Goal: Information Seeking & Learning: Learn about a topic

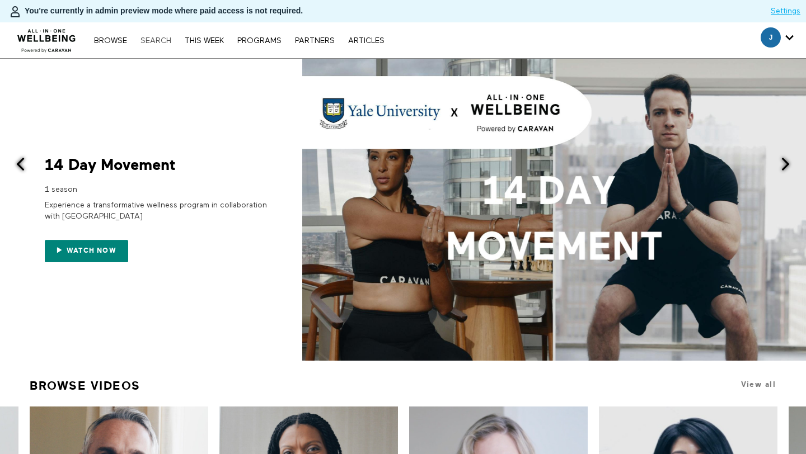
click at [158, 43] on link "Search" at bounding box center [156, 41] width 42 height 8
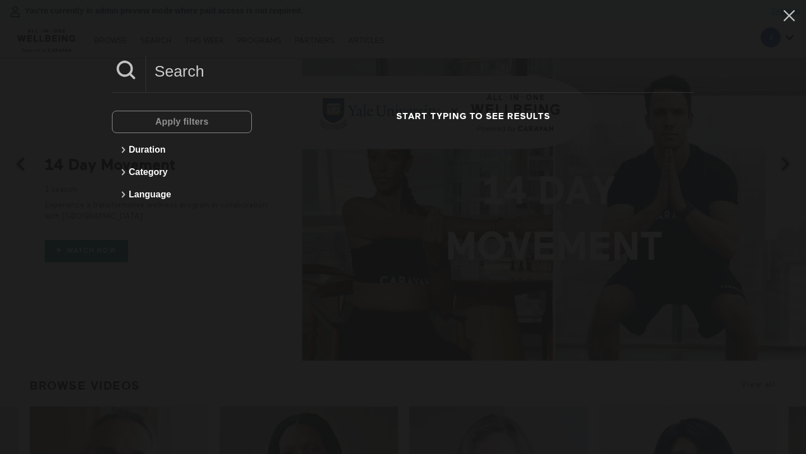
click at [217, 88] on div at bounding box center [403, 74] width 582 height 37
click at [203, 78] on input at bounding box center [420, 71] width 548 height 31
paste input "Resilience At Work"
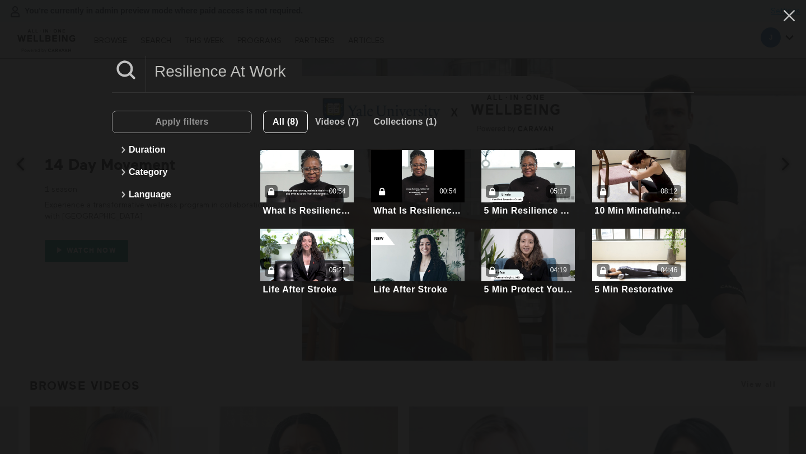
type input "Resilience At Work"
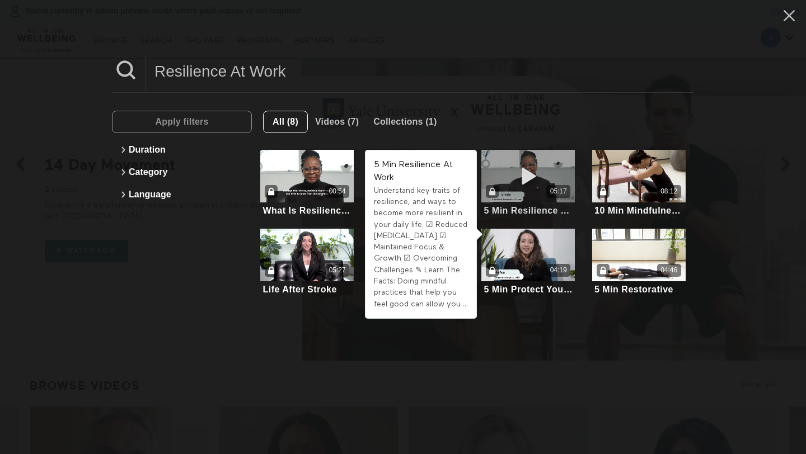
click at [544, 195] on div "05:17" at bounding box center [527, 191] width 93 height 13
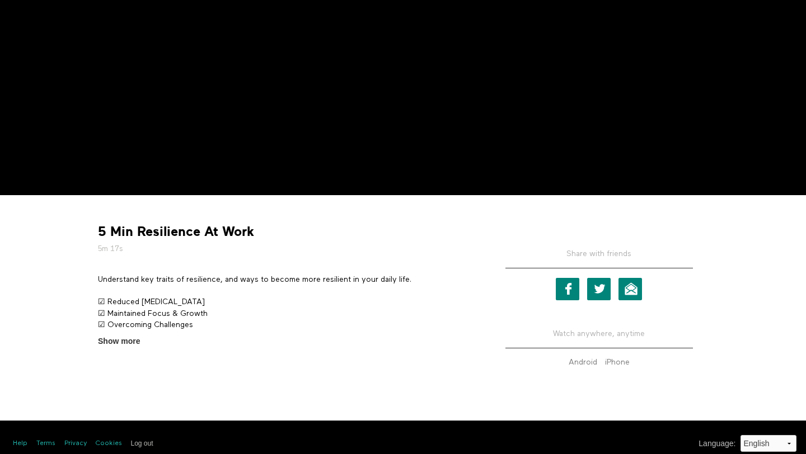
scroll to position [220, 0]
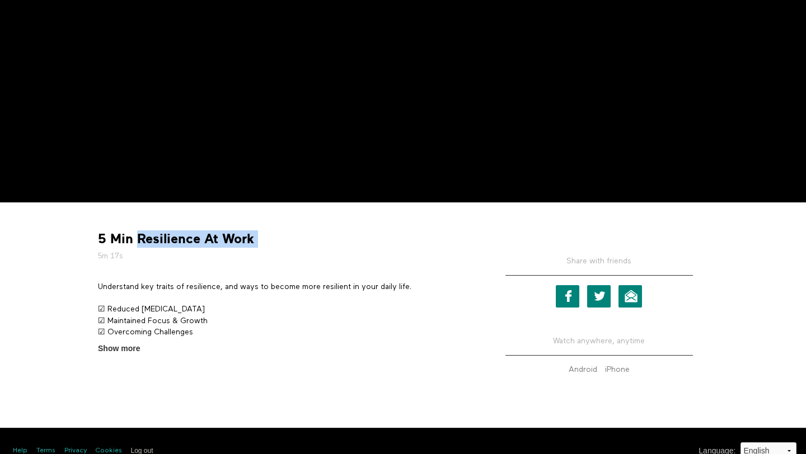
drag, startPoint x: 138, startPoint y: 240, endPoint x: 336, endPoint y: 240, distance: 197.5
click at [336, 240] on div "5 Min Resilience At Work 5m 17s" at bounding box center [285, 246] width 383 height 31
copy div "Resilience At Work"
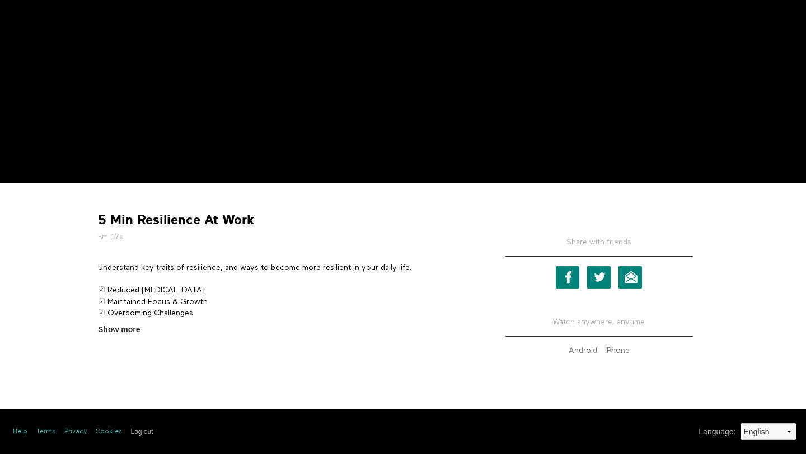
click at [166, 264] on p "Understand key traits of resilience, and ways to become more resilient in your …" at bounding box center [285, 267] width 375 height 11
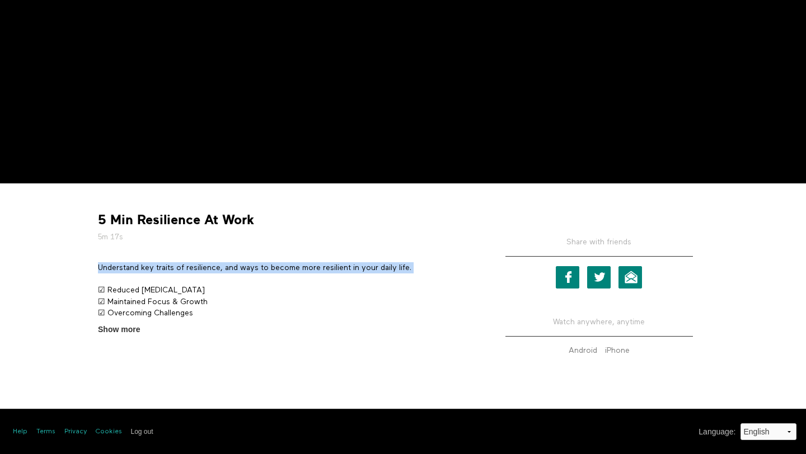
click at [166, 264] on p "Understand key traits of resilience, and ways to become more resilient in your …" at bounding box center [285, 267] width 375 height 11
copy div "Understand key traits of resilience, and ways to become more resilient in your …"
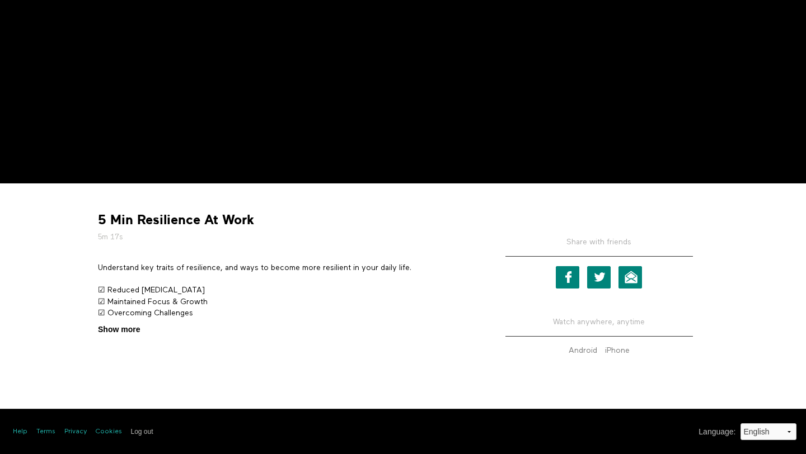
click at [110, 327] on span "Show more" at bounding box center [119, 330] width 42 height 12
click at [0, 0] on input "Show more Show less" at bounding box center [0, 0] width 0 height 0
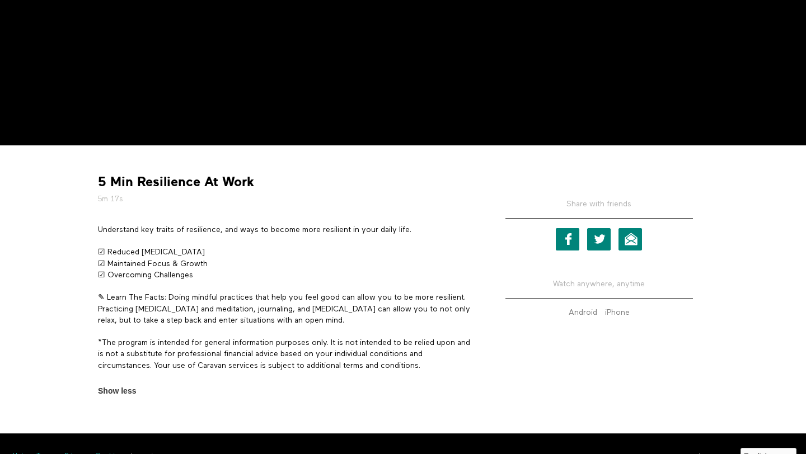
scroll to position [302, 0]
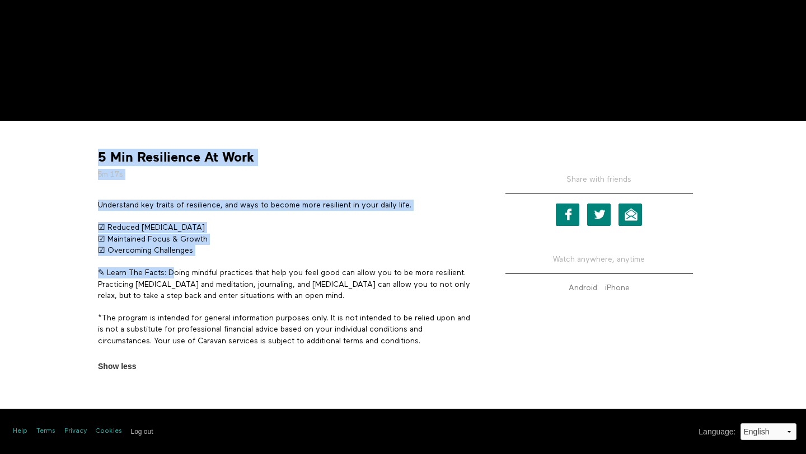
drag, startPoint x: 172, startPoint y: 271, endPoint x: 476, endPoint y: 266, distance: 303.9
click at [476, 266] on section "Understand key traits of resilience, and ways to become more resilient in your …" at bounding box center [285, 286] width 383 height 173
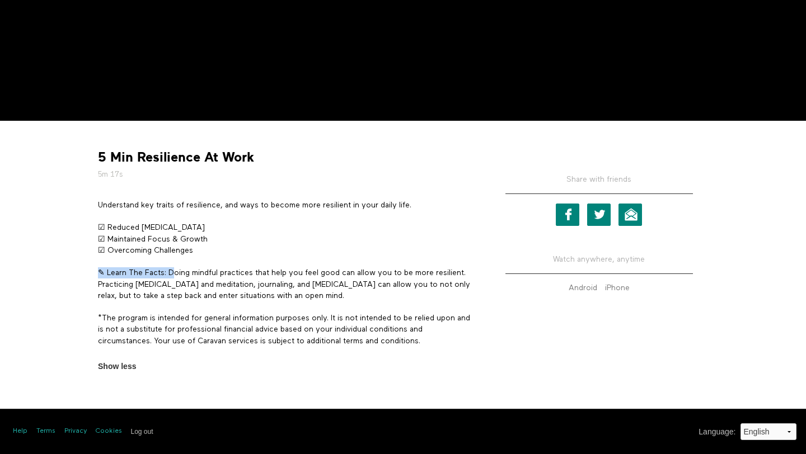
click at [476, 266] on section "Understand key traits of resilience, and ways to become more resilient in your …" at bounding box center [285, 286] width 383 height 173
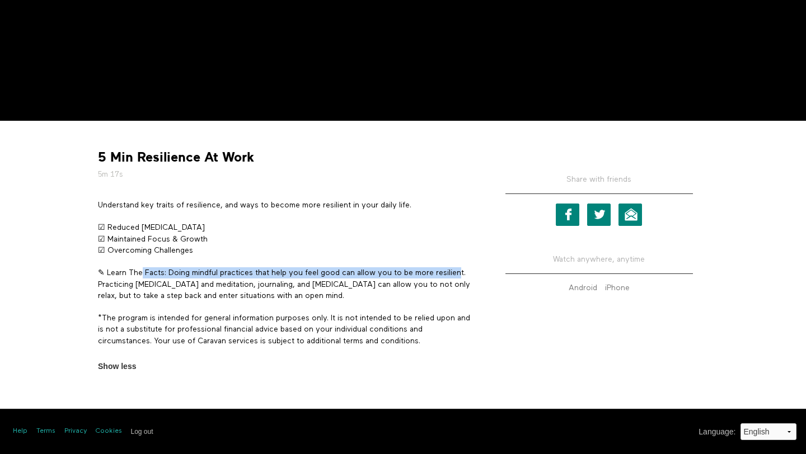
drag, startPoint x: 464, startPoint y: 275, endPoint x: 136, endPoint y: 276, distance: 327.9
click at [136, 276] on p "✎ Learn The Facts: Doing mindful practices that help you feel good can allow yo…" at bounding box center [285, 284] width 375 height 34
click at [178, 276] on p "✎ Learn The Facts: Doing mindful practices that help you feel good can allow yo…" at bounding box center [285, 284] width 375 height 34
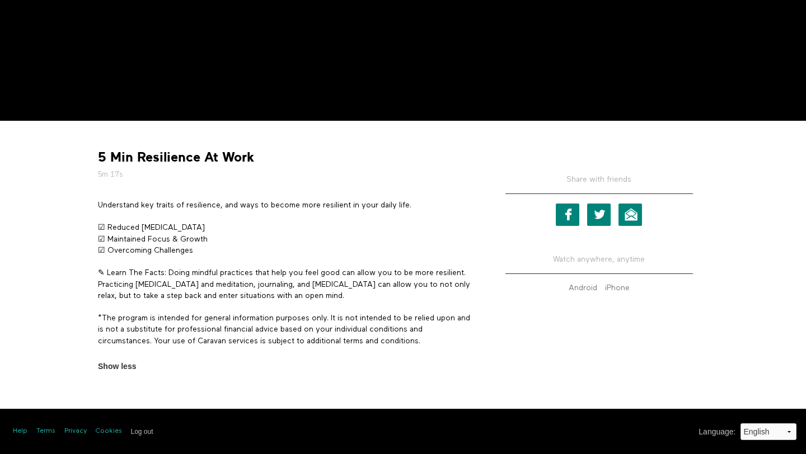
drag, startPoint x: 169, startPoint y: 273, endPoint x: 430, endPoint y: 299, distance: 262.6
click at [430, 299] on p "✎ Learn The Facts: Doing mindful practices that help you feel good can allow yo…" at bounding box center [285, 284] width 375 height 34
copy p "Doing mindful practices that help you feel good can allow you to be more resili…"
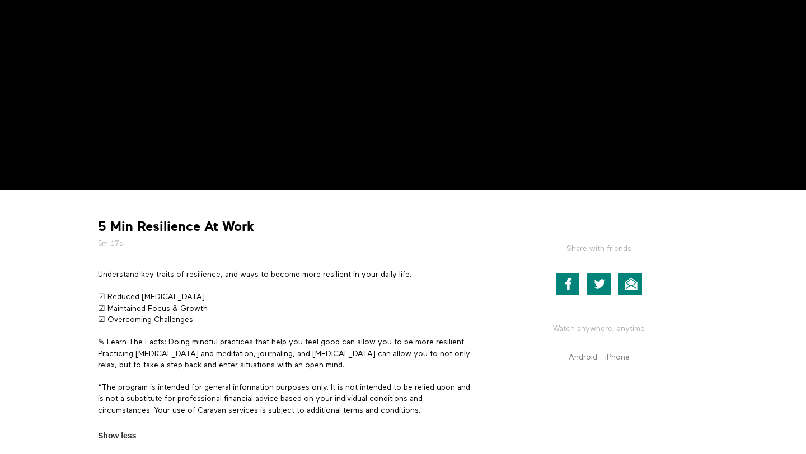
scroll to position [247, 0]
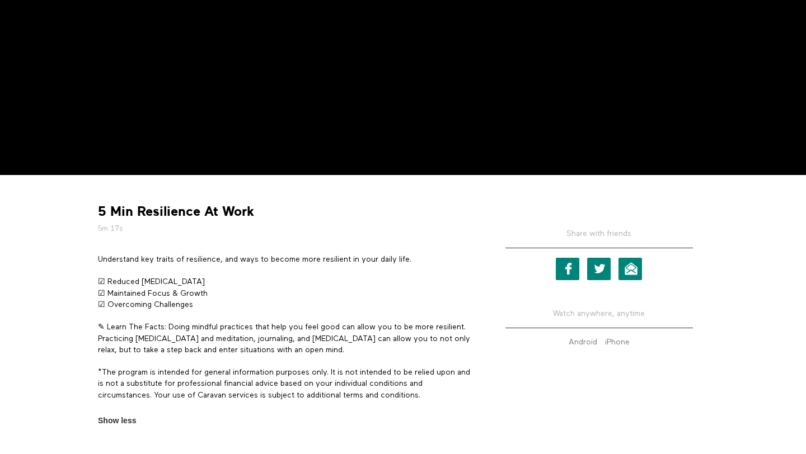
drag, startPoint x: 108, startPoint y: 283, endPoint x: 208, endPoint y: 284, distance: 99.6
click at [208, 284] on p "☑ Reduced Workplace Stress ☑ Maintained Focus & Growth ☑ Overcoming Challenges" at bounding box center [285, 293] width 375 height 34
copy p "Reduced Workplace Stress"
drag, startPoint x: 108, startPoint y: 293, endPoint x: 252, endPoint y: 293, distance: 144.4
click at [252, 293] on p "☑ Reduced Workplace Stress ☑ Maintained Focus & Growth ☑ Overcoming Challenges" at bounding box center [285, 293] width 375 height 34
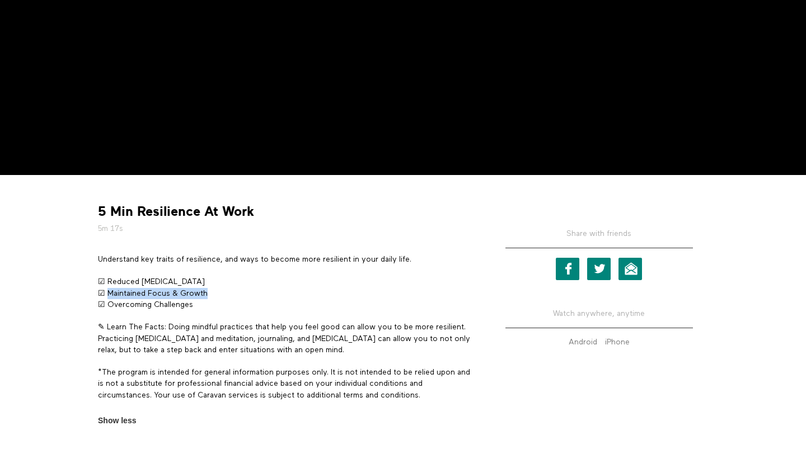
copy p "Maintained Focus & Growth"
drag, startPoint x: 108, startPoint y: 303, endPoint x: 227, endPoint y: 304, distance: 118.6
click at [227, 304] on p "☑ Reduced Workplace Stress ☑ Maintained Focus & Growth ☑ Overcoming Challenges" at bounding box center [285, 293] width 375 height 34
copy p "Overcoming Challenges"
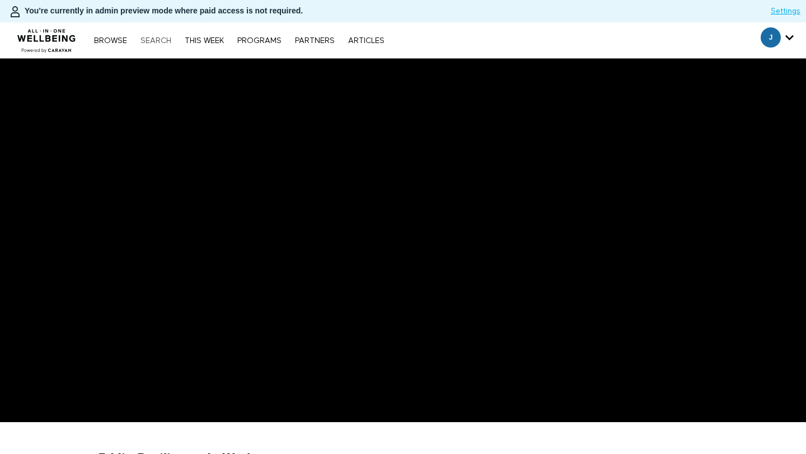
click at [155, 41] on link "Search" at bounding box center [156, 41] width 42 height 8
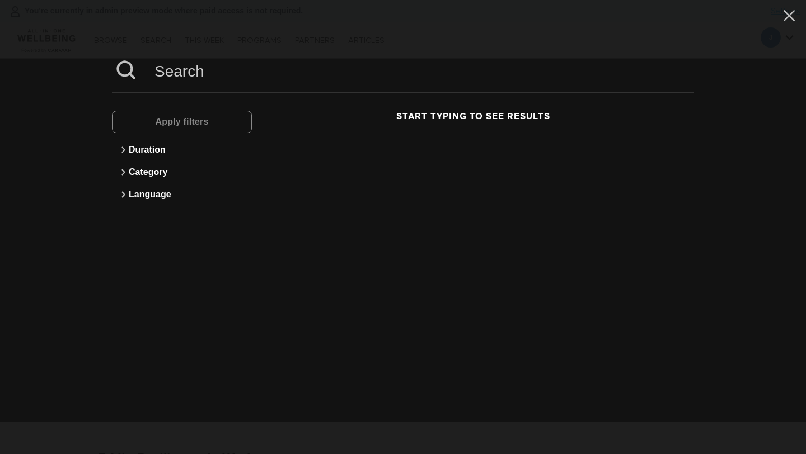
click at [215, 73] on input at bounding box center [420, 71] width 548 height 31
paste input "Supporting Your Child's Mental Health"
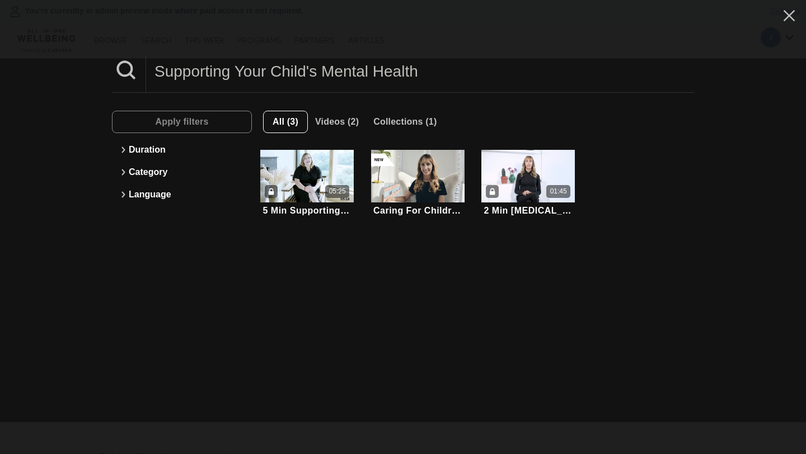
type input "Supporting Your Child's Mental Health"
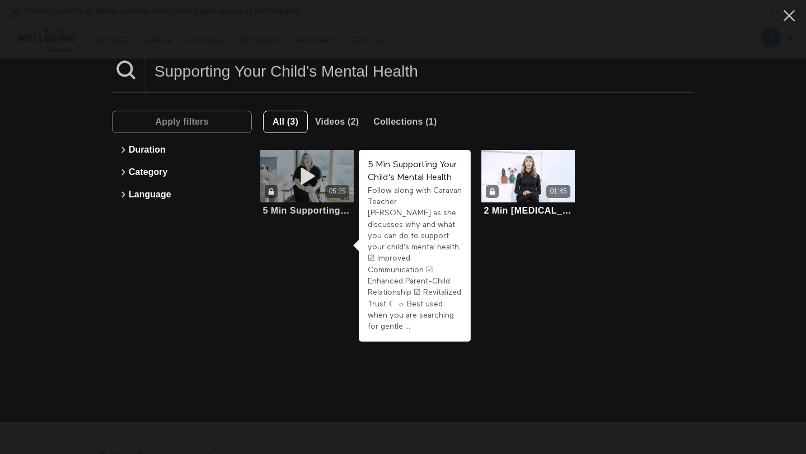
click at [304, 183] on icon at bounding box center [307, 177] width 34 height 20
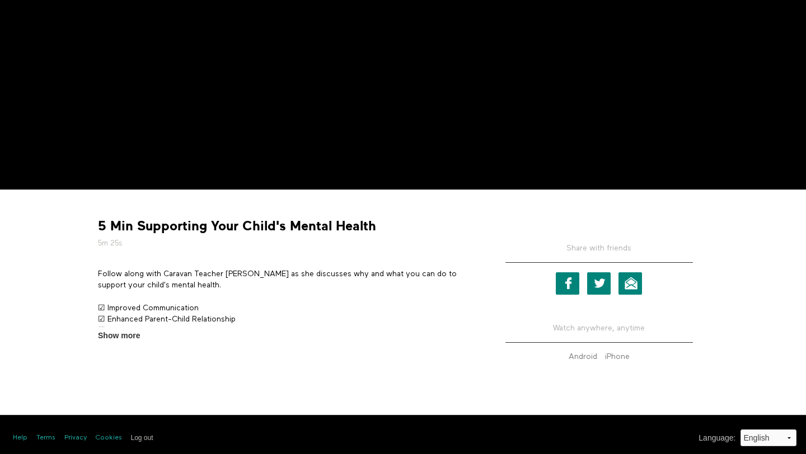
scroll to position [239, 0]
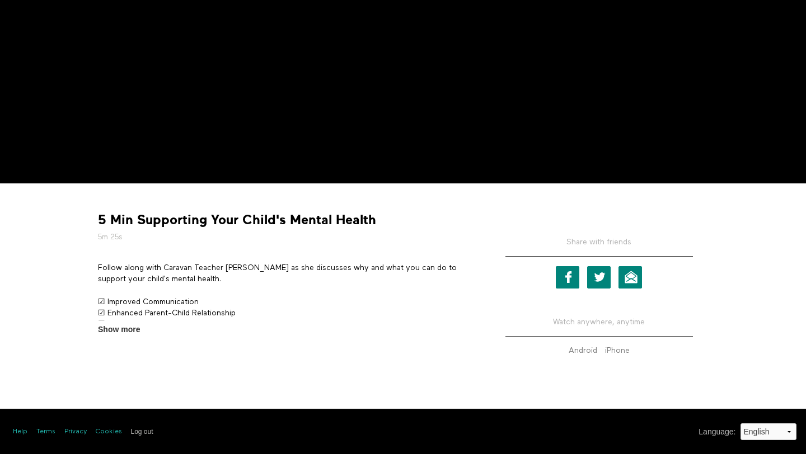
click at [134, 271] on p "Follow along with Caravan Teacher Julika as she discusses why and what you can …" at bounding box center [285, 273] width 375 height 23
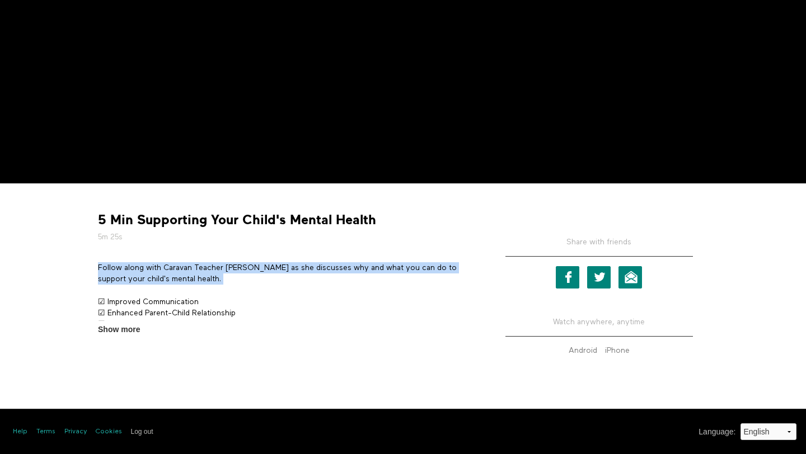
click at [134, 271] on p "Follow along with Caravan Teacher Julika as she discusses why and what you can …" at bounding box center [285, 273] width 375 height 23
copy div "Follow along with Caravan Teacher Julika as she discusses why and what you can …"
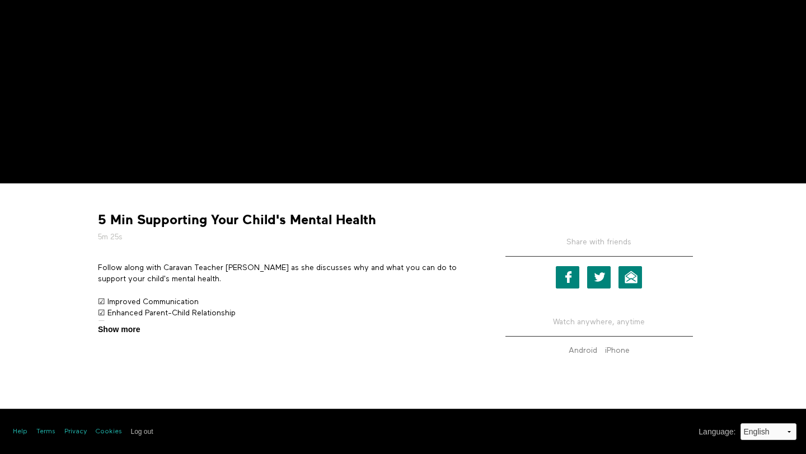
click at [127, 331] on span "Show more" at bounding box center [119, 330] width 42 height 12
click at [0, 0] on input "Show more Show less" at bounding box center [0, 0] width 0 height 0
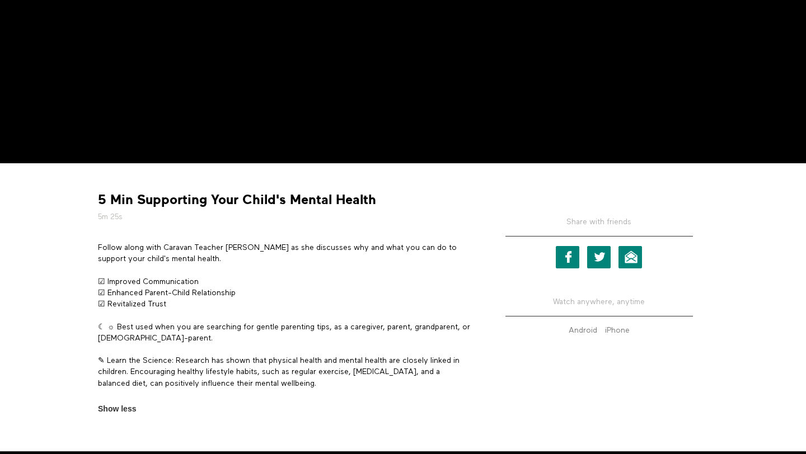
scroll to position [283, 0]
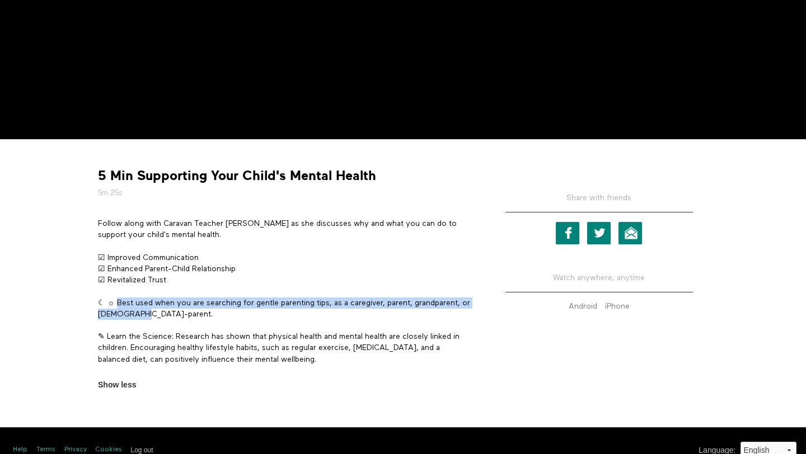
drag, startPoint x: 115, startPoint y: 302, endPoint x: 157, endPoint y: 316, distance: 44.1
click at [157, 316] on p "☾ ☼ Best used when you are searching for gentle parenting tips, as a caregiver,…" at bounding box center [285, 309] width 375 height 23
copy p "Best used when you are searching for gentle parenting tips, as a caregiver, par…"
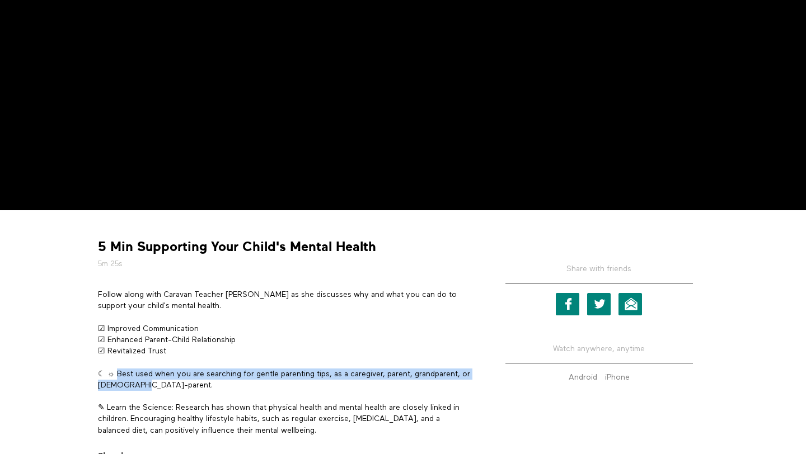
scroll to position [302, 0]
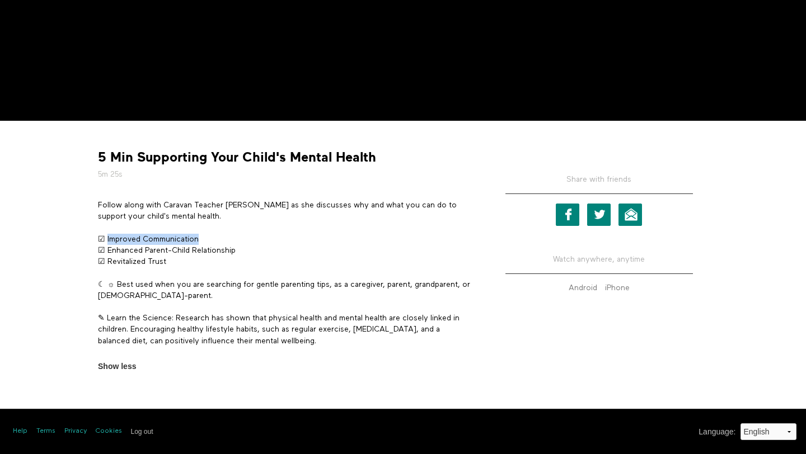
drag, startPoint x: 107, startPoint y: 236, endPoint x: 214, endPoint y: 234, distance: 106.9
click at [214, 234] on p "☑ Improved Communication ☑ Enhanced Parent-Child Relationship ☑ Revitalized Tru…" at bounding box center [285, 251] width 375 height 34
copy p "Improved Communication"
drag, startPoint x: 107, startPoint y: 250, endPoint x: 304, endPoint y: 248, distance: 197.0
click at [304, 250] on p "☑ Improved Communication ☑ Enhanced Parent-Child Relationship ☑ Revitalized Tru…" at bounding box center [285, 251] width 375 height 34
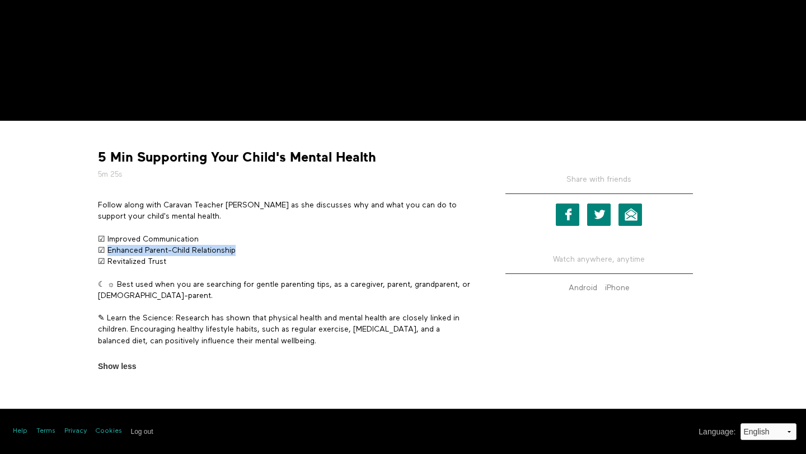
copy p "Enhanced Parent-Child Relationship"
drag, startPoint x: 107, startPoint y: 263, endPoint x: 207, endPoint y: 263, distance: 100.2
click at [207, 263] on p "☑ Improved Communication ☑ Enhanced Parent-Child Relationship ☑ Revitalized Tru…" at bounding box center [285, 251] width 375 height 34
copy p "Revitalized Trust"
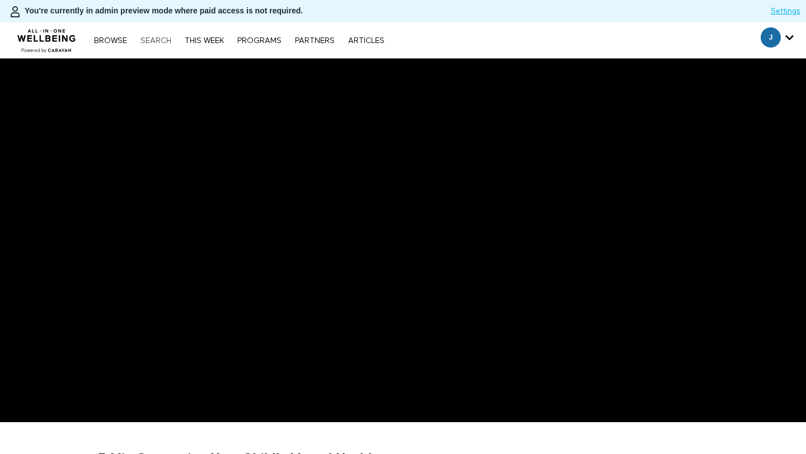
click at [159, 43] on link "Search" at bounding box center [156, 41] width 42 height 8
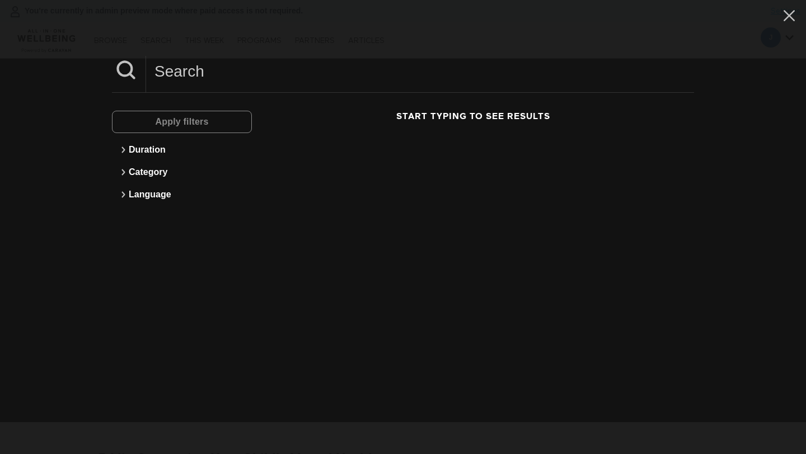
click at [180, 78] on input at bounding box center [420, 71] width 548 height 31
paste input "5 ways AI can make your lives easier"
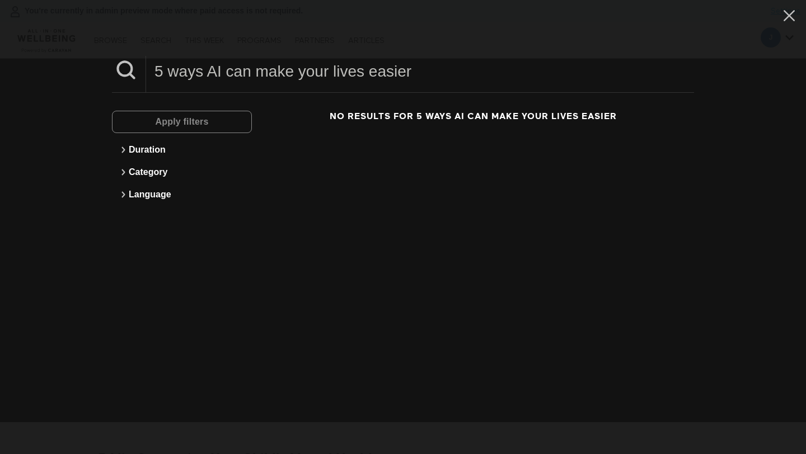
drag, startPoint x: 206, startPoint y: 73, endPoint x: 131, endPoint y: 73, distance: 75.0
click at [131, 73] on div "5 ways AI can make your lives easier" at bounding box center [403, 74] width 582 height 37
click at [280, 73] on input "AI can make your lives easier" at bounding box center [420, 71] width 548 height 31
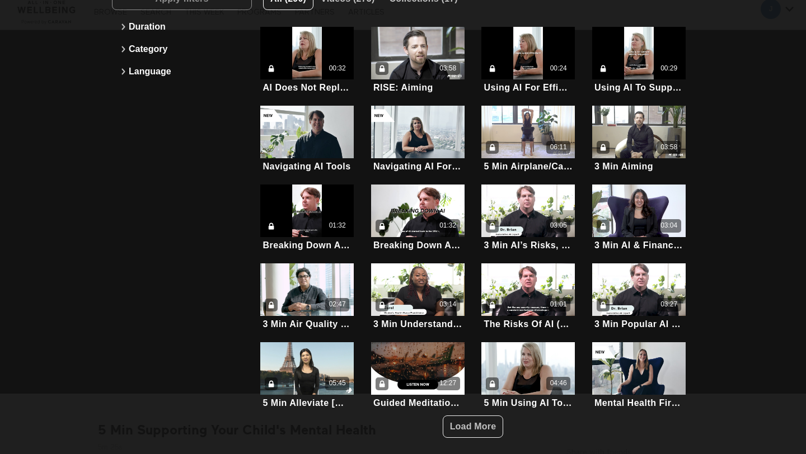
scroll to position [41, 0]
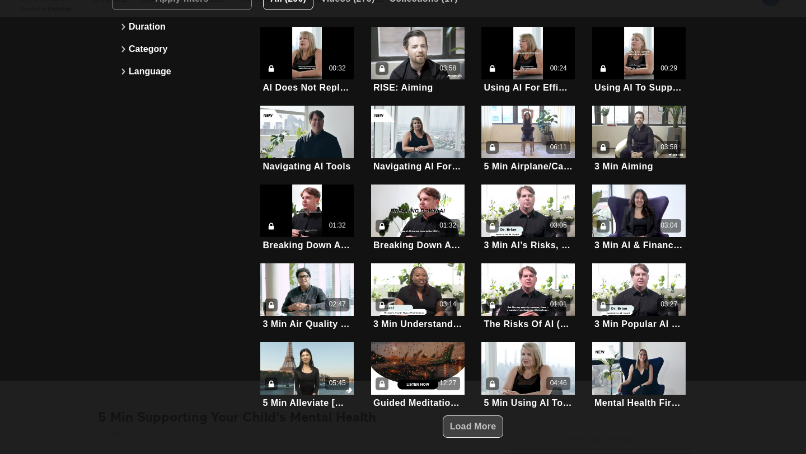
type input "ai"
click at [480, 434] on span "Load More" at bounding box center [473, 426] width 46 height 21
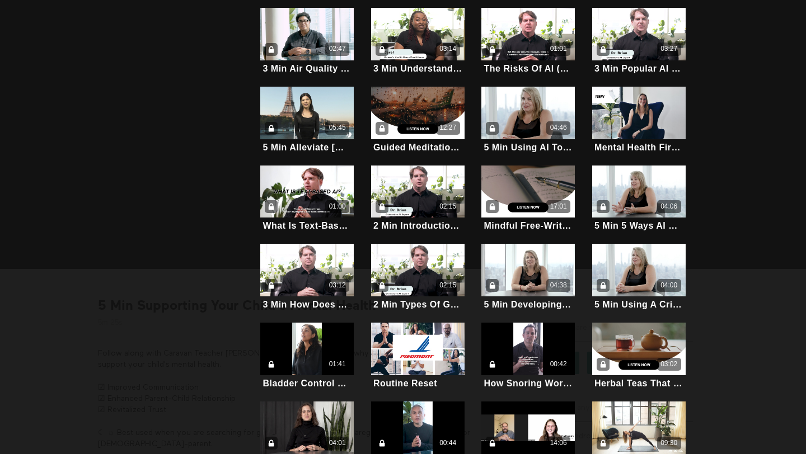
scroll to position [406, 0]
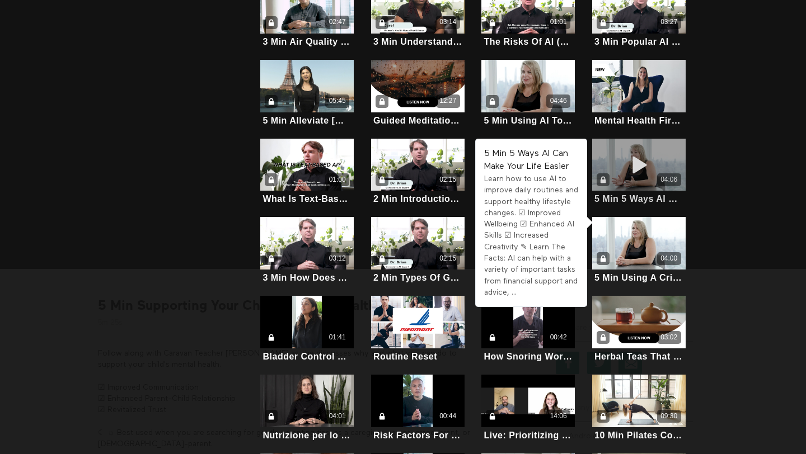
click at [651, 165] on icon at bounding box center [639, 165] width 34 height 20
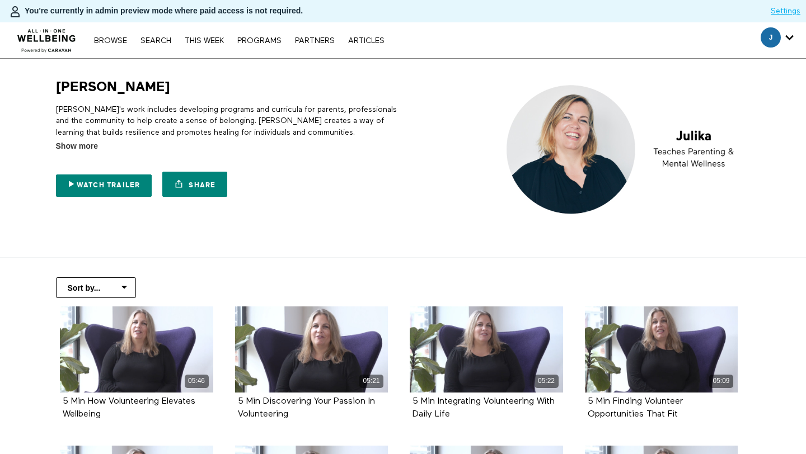
click at [76, 143] on span "Show more" at bounding box center [77, 146] width 42 height 12
click at [0, 0] on input "Show more Show less" at bounding box center [0, 0] width 0 height 0
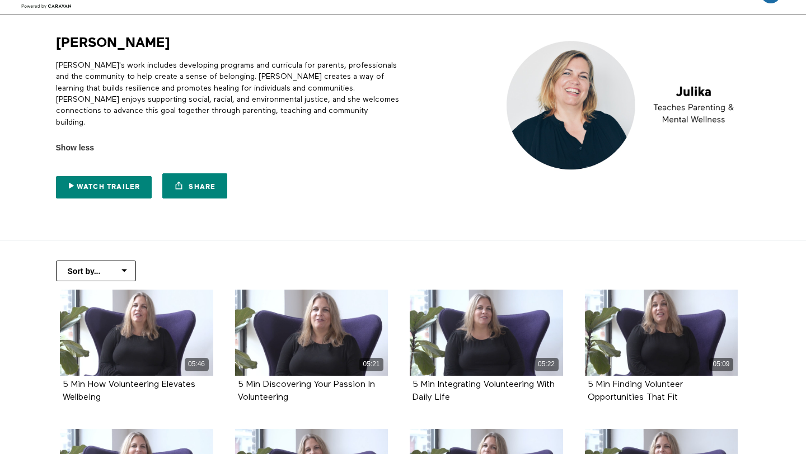
scroll to position [50, 0]
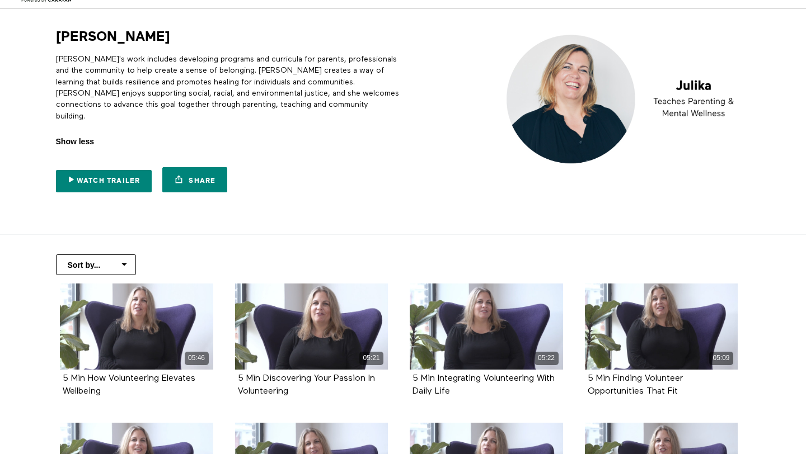
click at [79, 136] on span "Show less" at bounding box center [75, 142] width 38 height 12
click at [0, 0] on input "Show more Show less" at bounding box center [0, 0] width 0 height 0
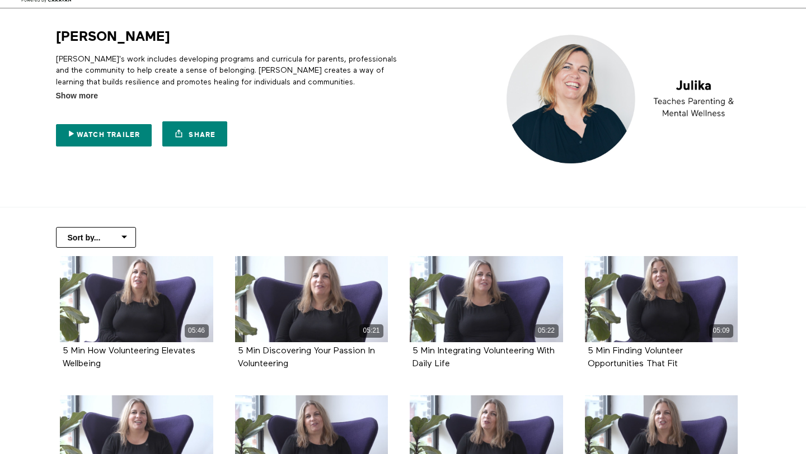
click at [89, 89] on div "Julika's work includes developing programs and curricula for parents, professio…" at bounding box center [227, 73] width 343 height 57
click at [81, 93] on span "Show more" at bounding box center [77, 96] width 42 height 12
click at [0, 0] on input "Show more Show less" at bounding box center [0, 0] width 0 height 0
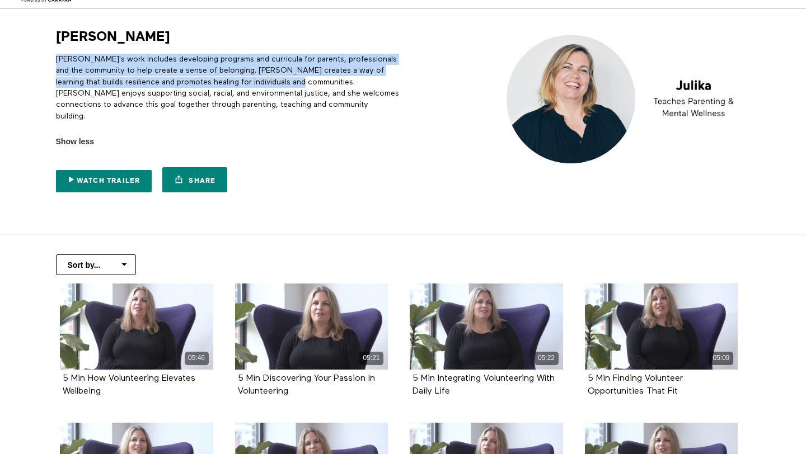
drag, startPoint x: 292, startPoint y: 82, endPoint x: 55, endPoint y: 60, distance: 238.2
click at [55, 60] on div "Julika Julika's work includes developing programs and curricula for parents, pr…" at bounding box center [224, 113] width 350 height 170
copy p "Julika's work includes developing programs and curricula for parents, professio…"
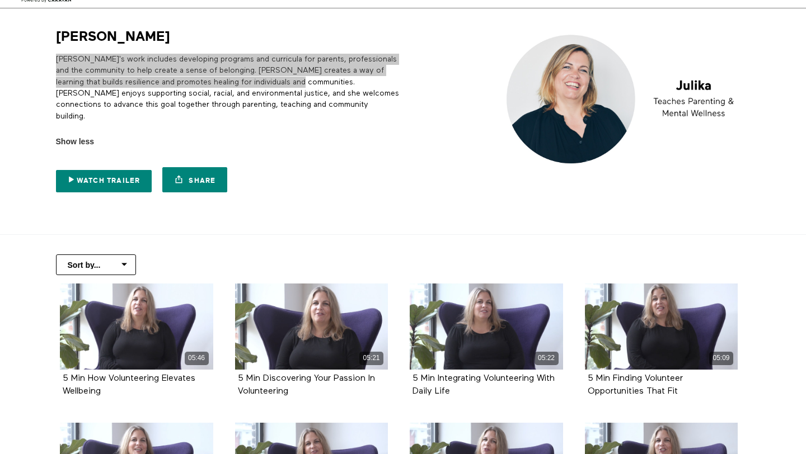
scroll to position [0, 0]
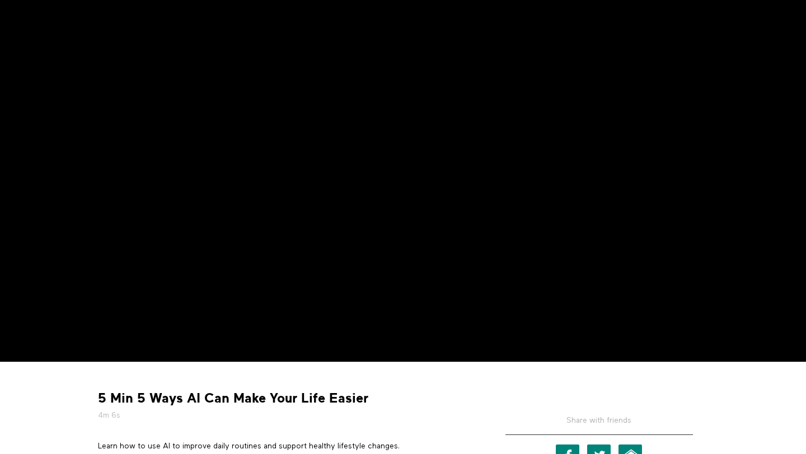
scroll to position [224, 0]
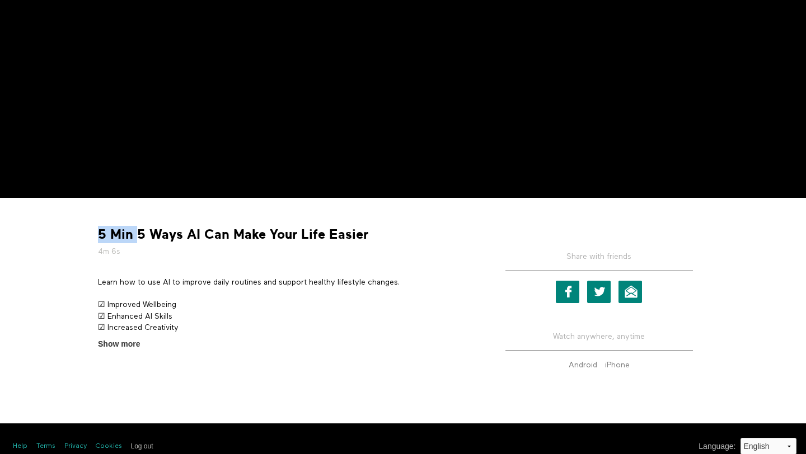
drag, startPoint x: 137, startPoint y: 233, endPoint x: 416, endPoint y: 224, distance: 279.9
click at [416, 224] on div "5 Min 5 Ways AI Can Make Your Life Easier 4m 6s Learn how to use AI to improve …" at bounding box center [286, 278] width 392 height 144
click at [403, 236] on div "5 Min 5 Ways AI Can Make Your Life Easier 4m 6s" at bounding box center [285, 241] width 383 height 31
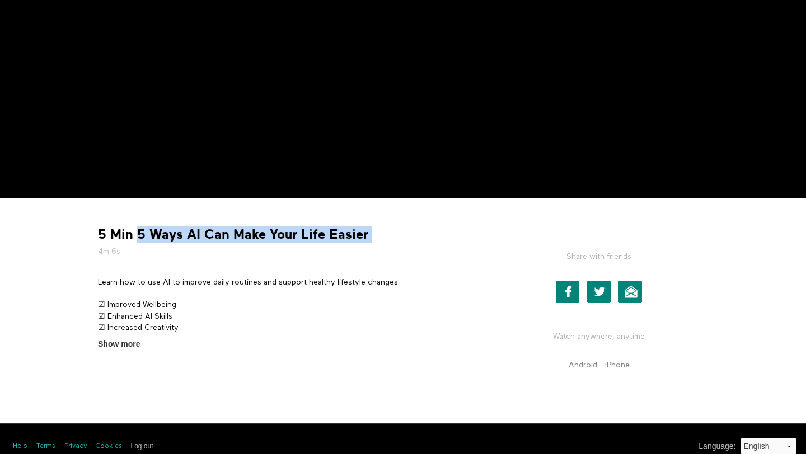
drag, startPoint x: 367, startPoint y: 229, endPoint x: 139, endPoint y: 233, distance: 227.8
click at [139, 233] on div "5 Min 5 Ways AI Can Make Your Life Easier 4m 6s" at bounding box center [285, 241] width 383 height 31
copy div "5 Ways AI Can Make Your Life Easier"
click at [252, 234] on strong "5 Min 5 Ways AI Can Make Your Life Easier" at bounding box center [233, 234] width 270 height 17
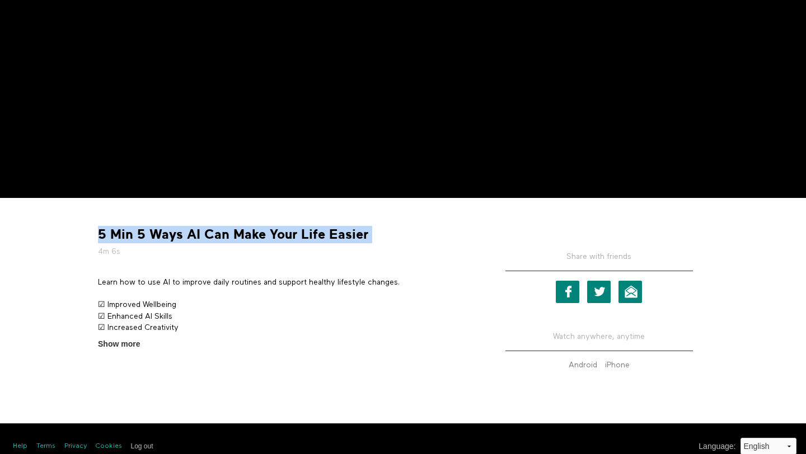
click at [252, 234] on strong "5 Min 5 Ways AI Can Make Your Life Easier" at bounding box center [233, 234] width 270 height 17
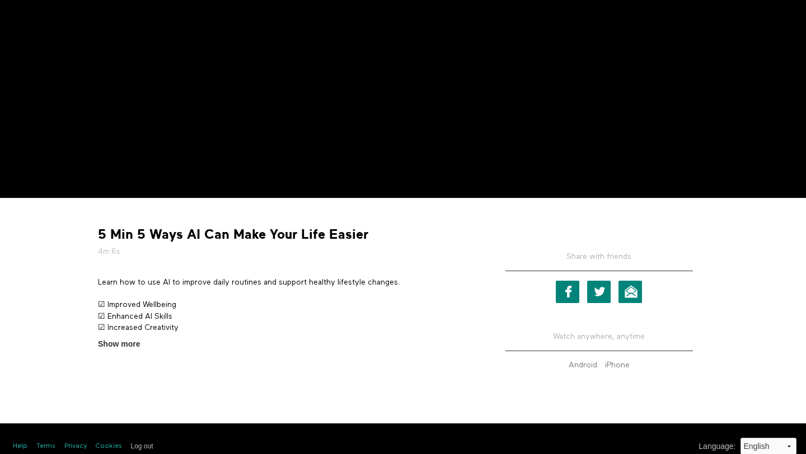
click at [271, 275] on div "5 Min 5 Ways AI Can Make Your Life Easier 4m 6s Learn how to use AI to improve …" at bounding box center [286, 278] width 392 height 144
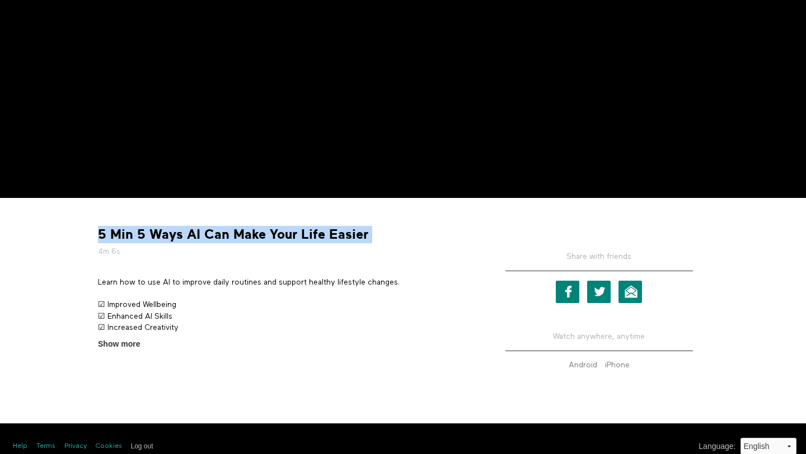
click at [271, 275] on div "5 Min 5 Ways AI Can Make Your Life Easier 4m 6s Learn how to use AI to improve …" at bounding box center [286, 278] width 392 height 144
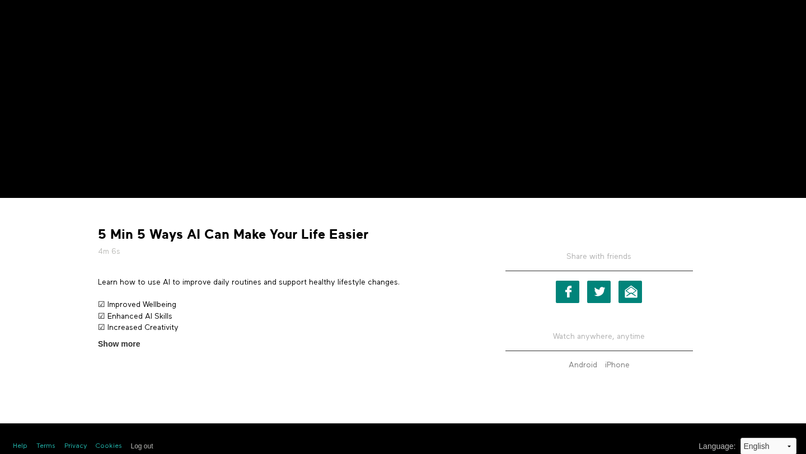
click at [293, 274] on div "5 Min 5 Ways AI Can Make Your Life Easier 4m 6s Learn how to use AI to improve …" at bounding box center [286, 278] width 392 height 144
click at [293, 290] on div "Learn how to use AI to improve daily routines and support healthy lifestyle cha…" at bounding box center [285, 306] width 375 height 59
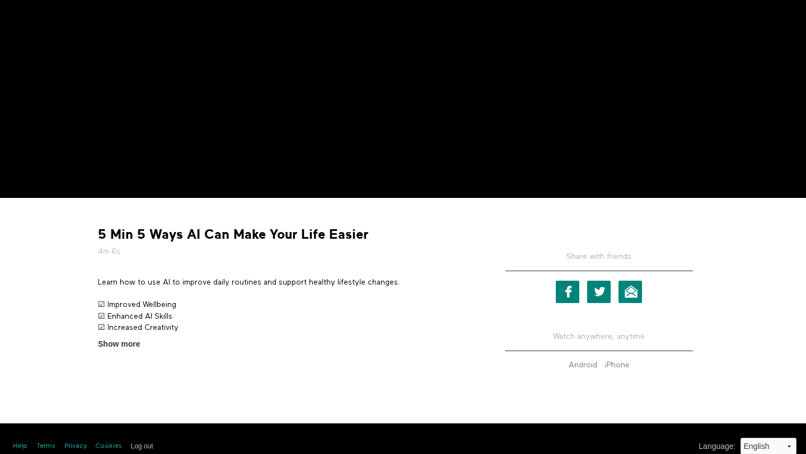
click at [284, 284] on p "Learn how to use AI to improve daily routines and support healthy lifestyle cha…" at bounding box center [285, 282] width 375 height 11
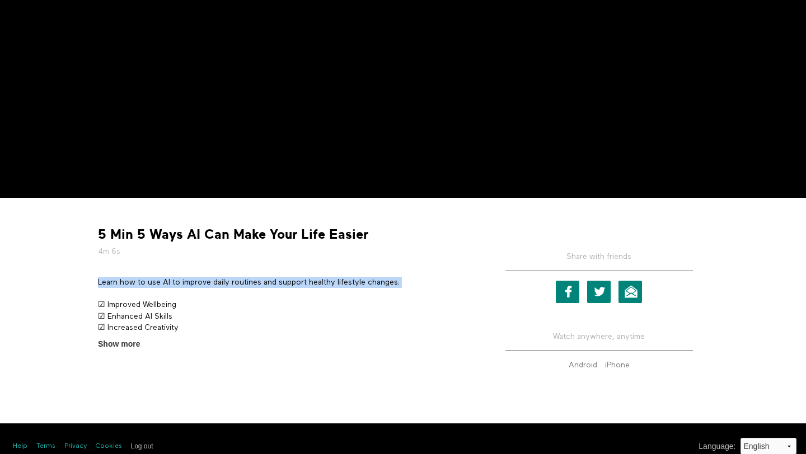
click at [284, 284] on p "Learn how to use AI to improve daily routines and support healthy lifestyle cha…" at bounding box center [285, 282] width 375 height 11
copy div "Learn how to use AI to improve daily routines and support healthy lifestyle cha…"
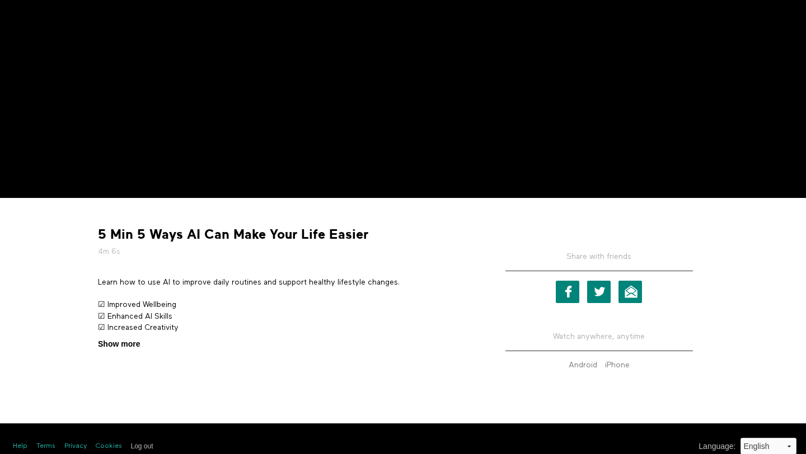
click at [129, 344] on span "Show more" at bounding box center [119, 345] width 42 height 12
click at [0, 0] on input "Show more Show less" at bounding box center [0, 0] width 0 height 0
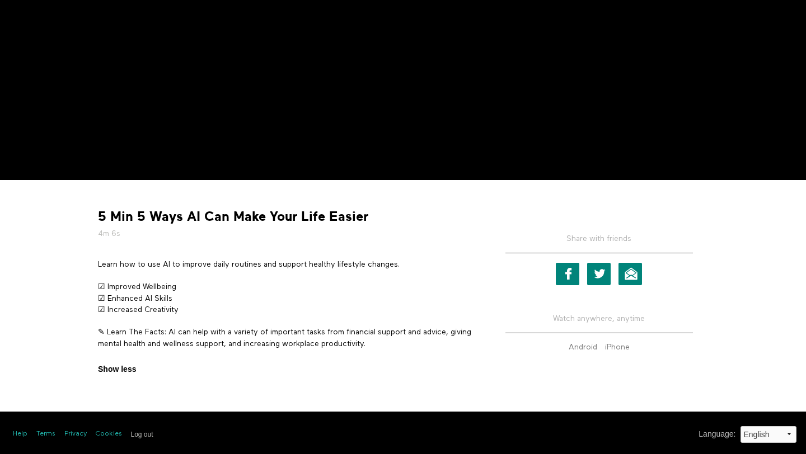
scroll to position [245, 0]
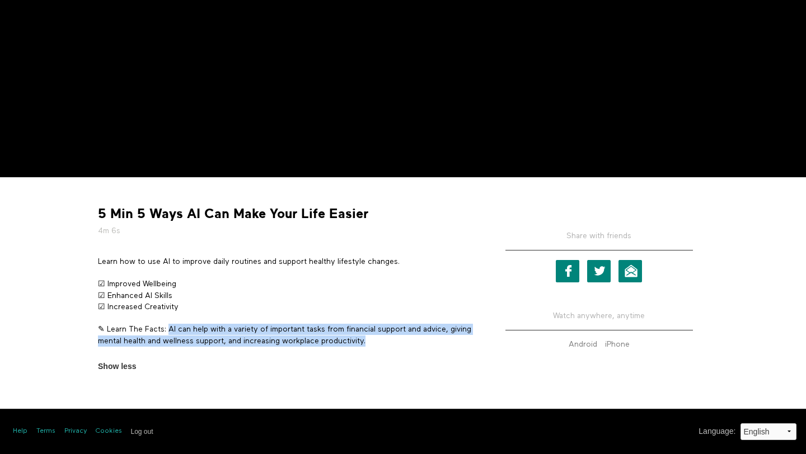
copy p "AI can help with a variety of important tasks from financial support and advice…"
drag, startPoint x: 169, startPoint y: 328, endPoint x: 451, endPoint y: 339, distance: 282.2
click at [451, 339] on p "✎ Learn The Facts: AI can help with a variety of important tasks from financial…" at bounding box center [285, 335] width 375 height 23
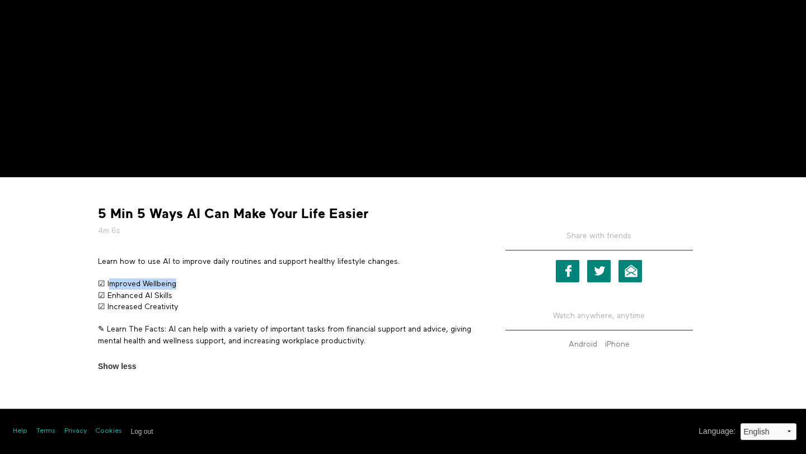
drag, startPoint x: 108, startPoint y: 284, endPoint x: 186, endPoint y: 284, distance: 78.3
click at [186, 284] on p "☑ Improved Wellbeing ☑ Enhanced AI Skills ☑ Increased Creativity" at bounding box center [285, 296] width 375 height 34
drag, startPoint x: 178, startPoint y: 282, endPoint x: 105, endPoint y: 283, distance: 73.3
click at [105, 283] on p "☑ Improved Wellbeing ☑ Enhanced AI Skills ☑ Increased Creativity" at bounding box center [285, 296] width 375 height 34
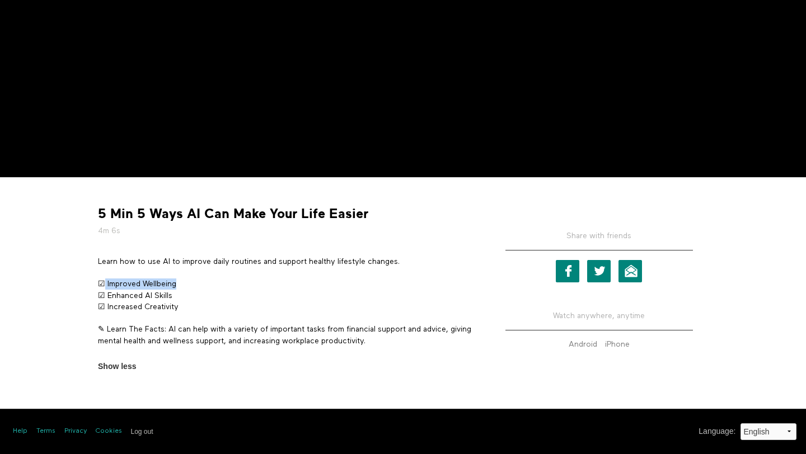
copy p "Improved Wellbeing"
drag, startPoint x: 107, startPoint y: 298, endPoint x: 217, endPoint y: 285, distance: 110.4
click at [217, 290] on p "☑ Improved Wellbeing ☑ Enhanced AI Skills ☑ Increased Creativity" at bounding box center [285, 296] width 375 height 34
copy p "Enhanced AI Skills"
drag, startPoint x: 106, startPoint y: 306, endPoint x: 186, endPoint y: 307, distance: 80.6
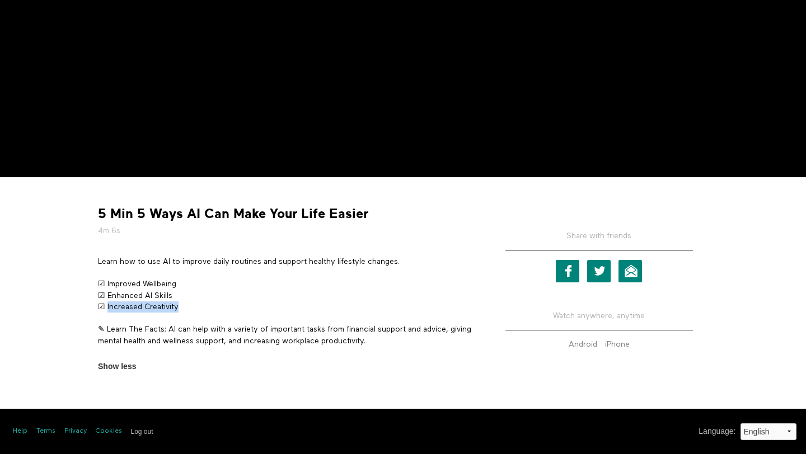
click at [186, 307] on p "☑ Improved Wellbeing ☑ Enhanced AI Skills ☑ Increased Creativity" at bounding box center [285, 296] width 375 height 34
copy p "Increased Creativity"
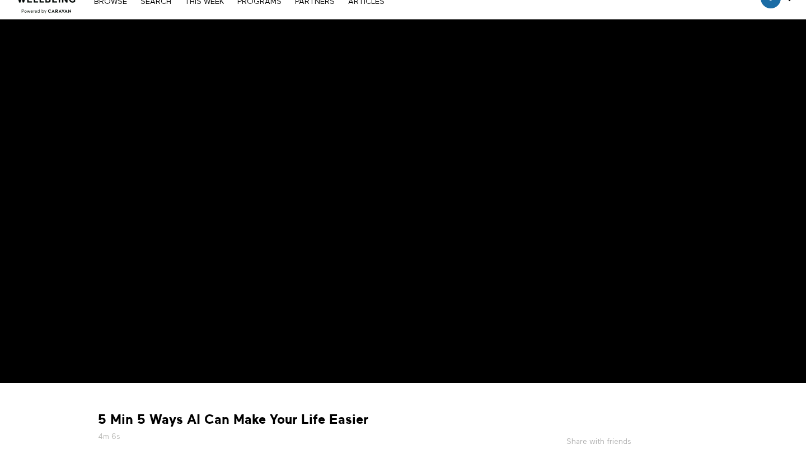
scroll to position [0, 0]
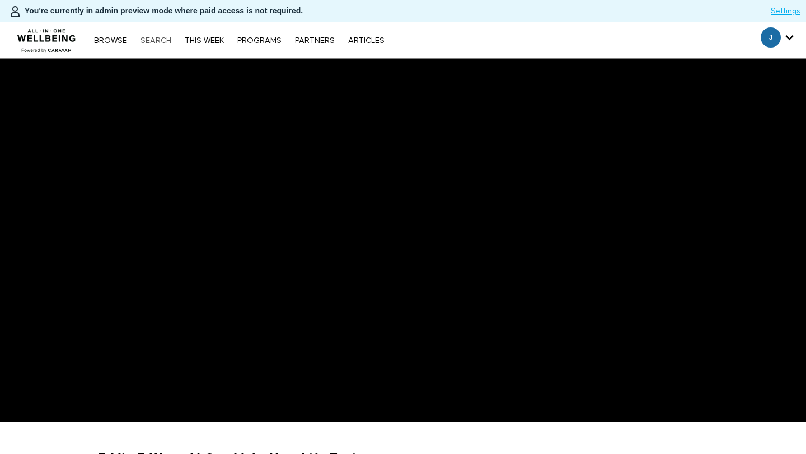
click at [152, 42] on link "Search" at bounding box center [156, 41] width 42 height 8
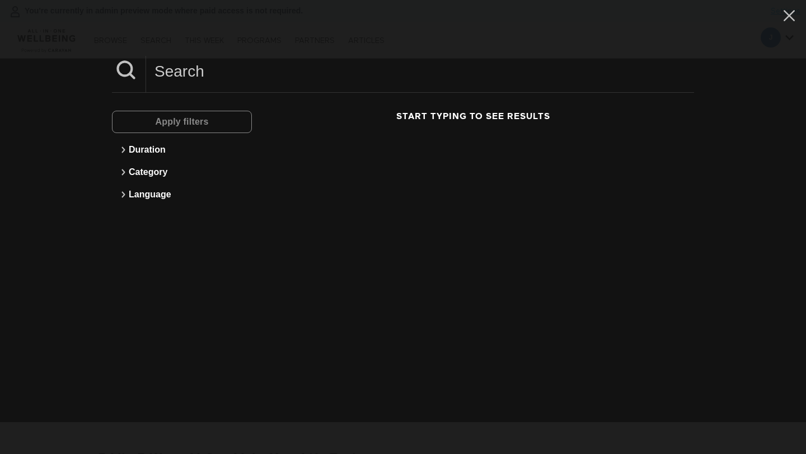
click at [208, 79] on input at bounding box center [420, 71] width 548 height 31
paste input "How to Conquer Social Anxiety"
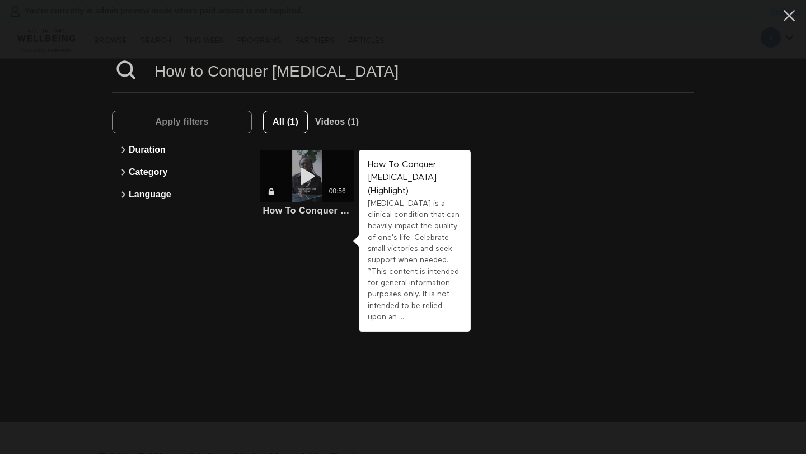
click at [316, 172] on icon at bounding box center [307, 177] width 34 height 20
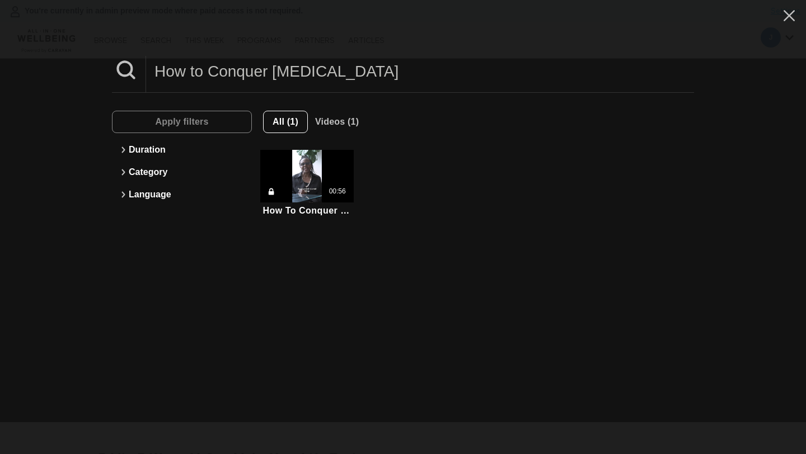
drag, startPoint x: 210, startPoint y: 65, endPoint x: 96, endPoint y: 65, distance: 114.7
click at [96, 65] on div "How to Conquer Social Anxiety Apply filters Duration Category Language All (1) …" at bounding box center [403, 227] width 806 height 454
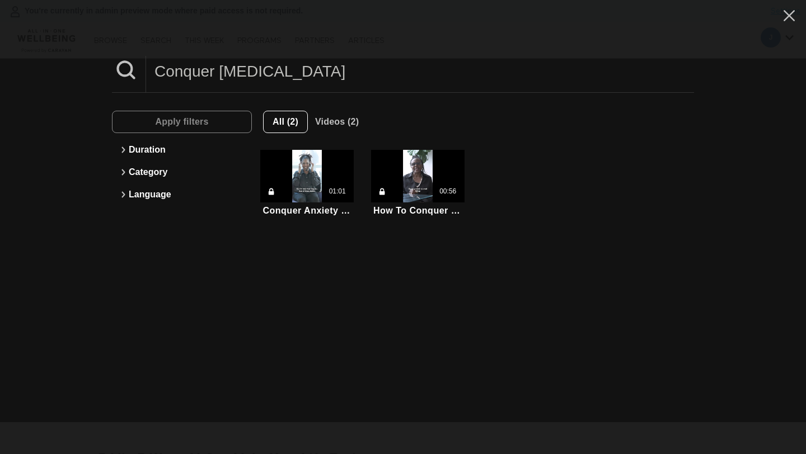
drag, startPoint x: 217, startPoint y: 69, endPoint x: 35, endPoint y: 51, distance: 182.7
click at [35, 51] on div "Conquer Social Anxiety Apply filters Duration Category Language All (2) Videos …" at bounding box center [403, 227] width 806 height 454
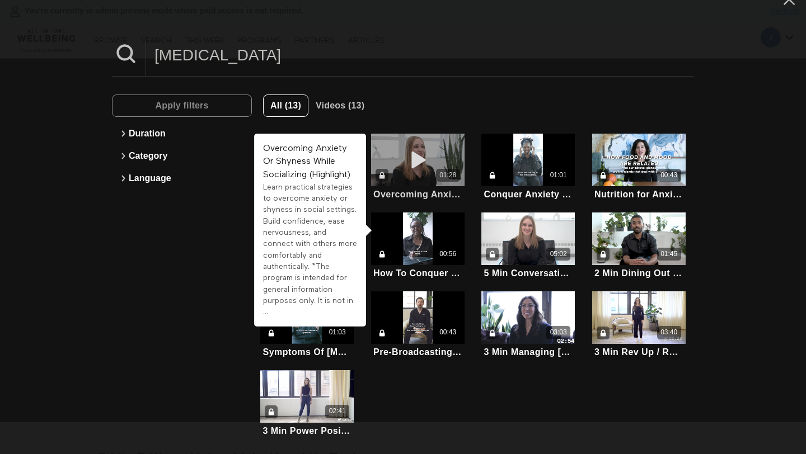
scroll to position [12, 0]
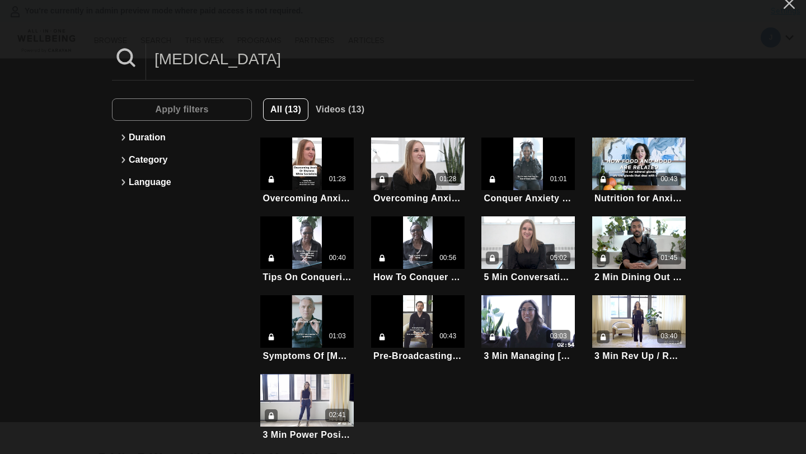
click at [232, 48] on input "Social Anxiety" at bounding box center [420, 59] width 548 height 31
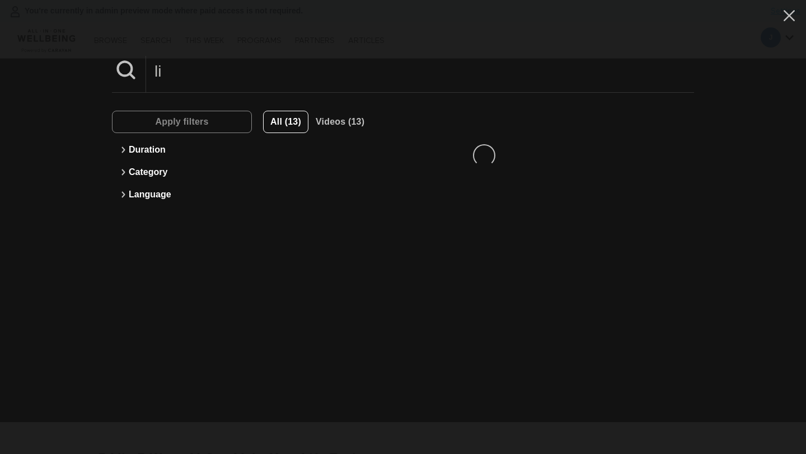
scroll to position [0, 0]
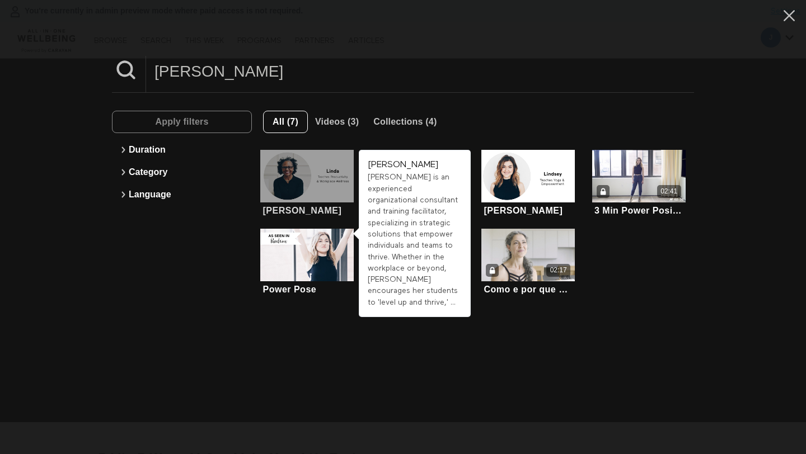
click at [279, 194] on div at bounding box center [306, 176] width 93 height 53
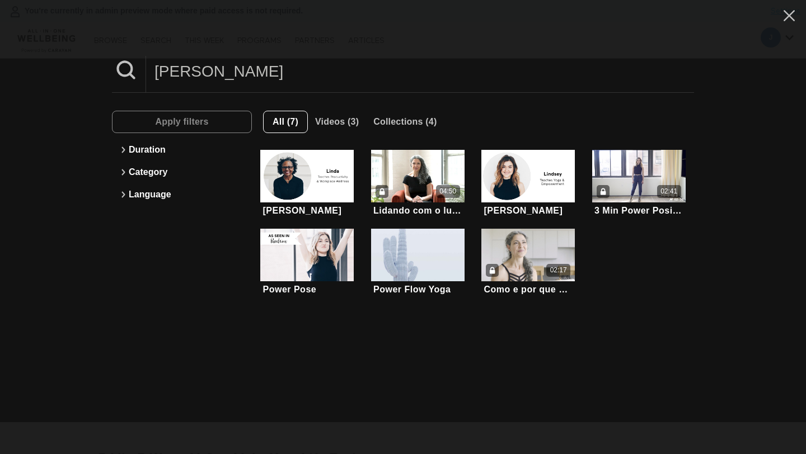
click at [252, 80] on input "linda" at bounding box center [420, 71] width 548 height 31
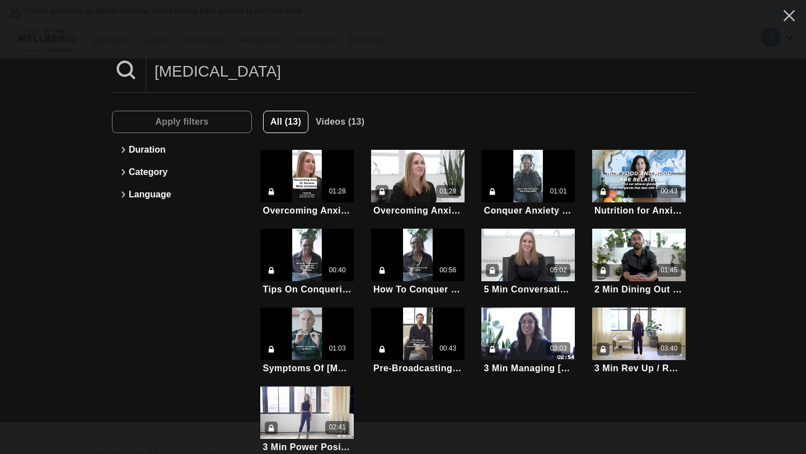
click at [224, 73] on input "social anxiety" at bounding box center [420, 71] width 548 height 31
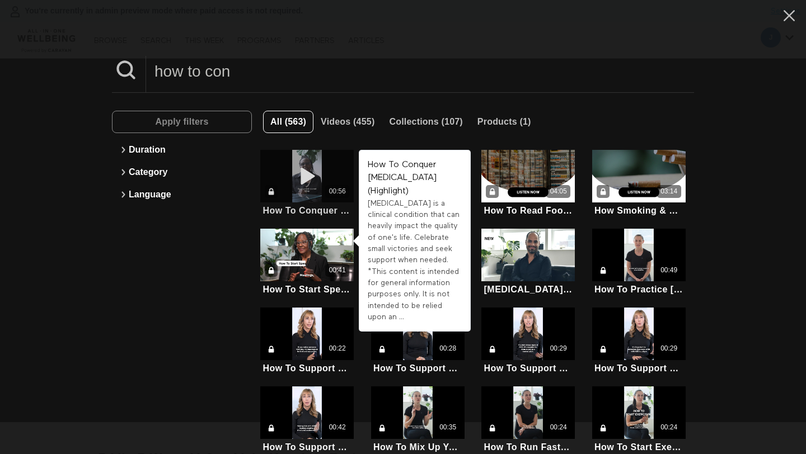
click at [325, 178] on div "00:56" at bounding box center [306, 176] width 93 height 53
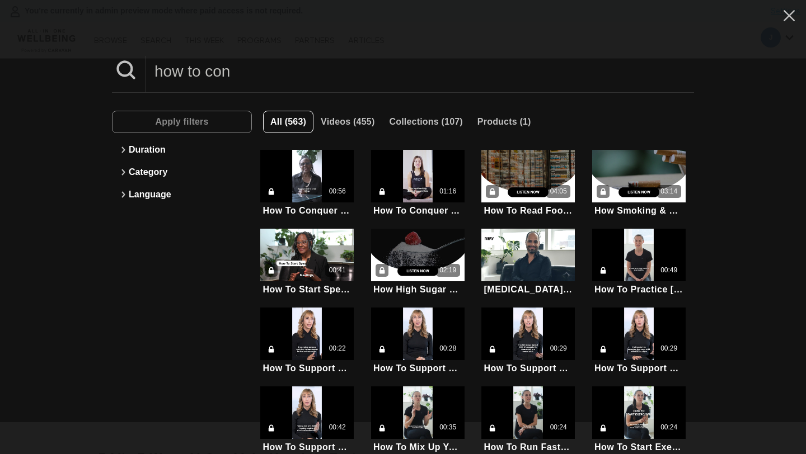
click at [207, 84] on input "how to con" at bounding box center [420, 71] width 548 height 31
paste input "Meditation For Busy Moms"
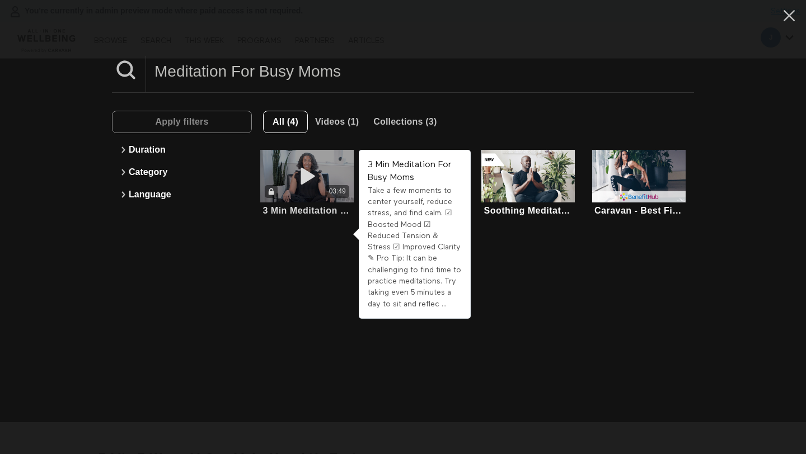
type input "Meditation For Busy Moms"
click at [317, 178] on icon at bounding box center [307, 177] width 34 height 20
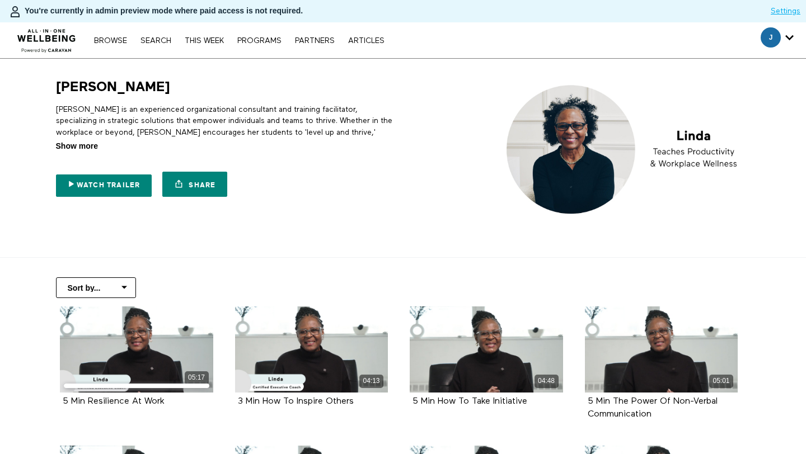
click at [86, 146] on span "Show more" at bounding box center [77, 146] width 42 height 12
click at [0, 0] on input "Show more Show less" at bounding box center [0, 0] width 0 height 0
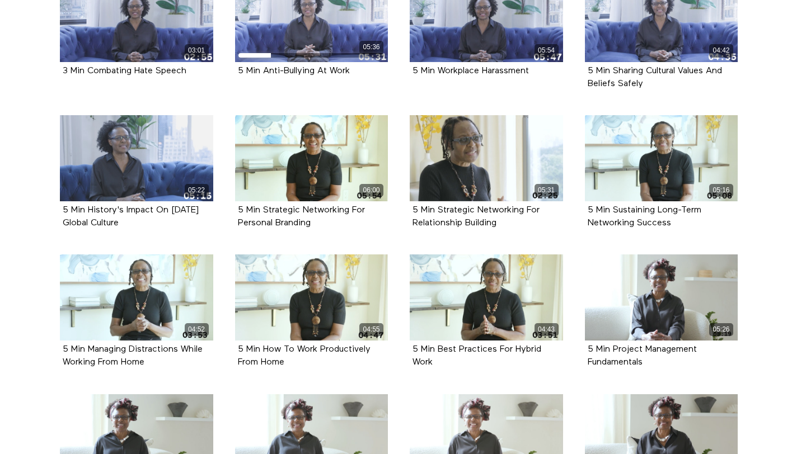
scroll to position [2264, 0]
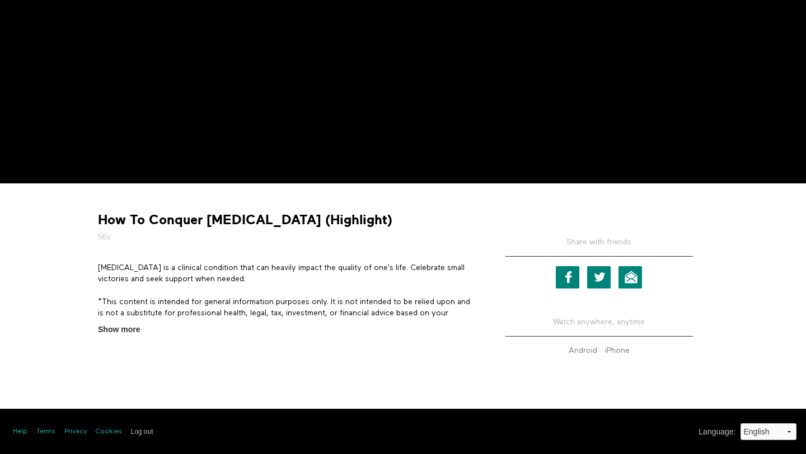
scroll to position [239, 0]
click at [126, 333] on span "Show more" at bounding box center [119, 330] width 42 height 12
click at [0, 0] on input "Show more Show less" at bounding box center [0, 0] width 0 height 0
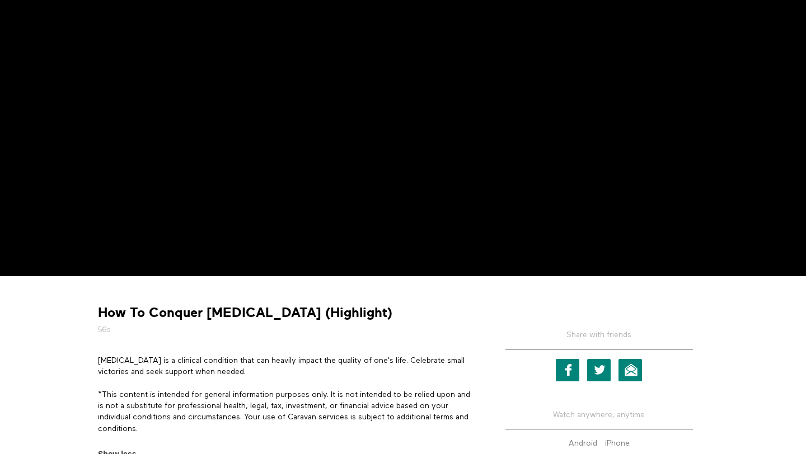
scroll to position [106, 0]
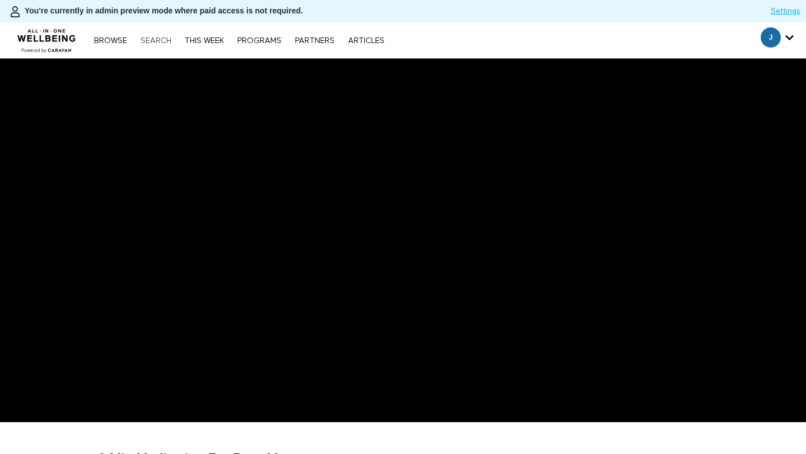
click at [148, 37] on link "Search" at bounding box center [156, 41] width 42 height 8
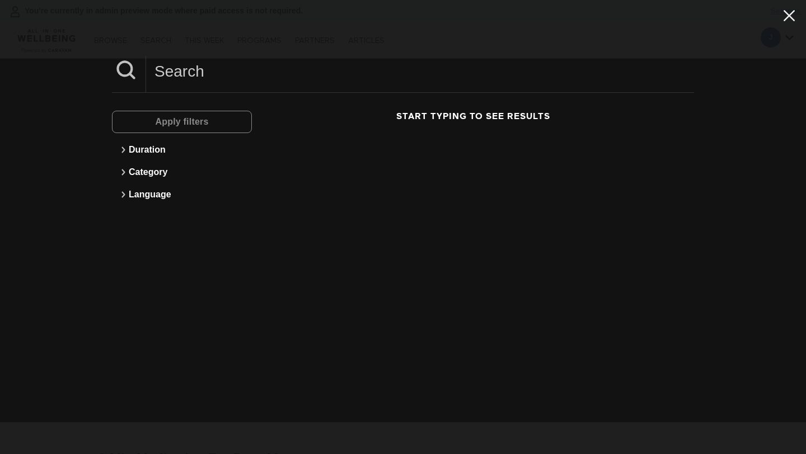
click at [791, 20] on icon at bounding box center [788, 15] width 21 height 19
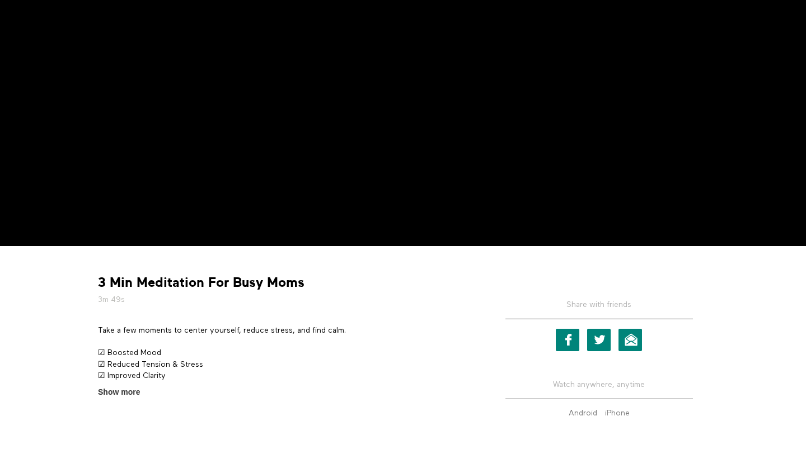
scroll to position [239, 0]
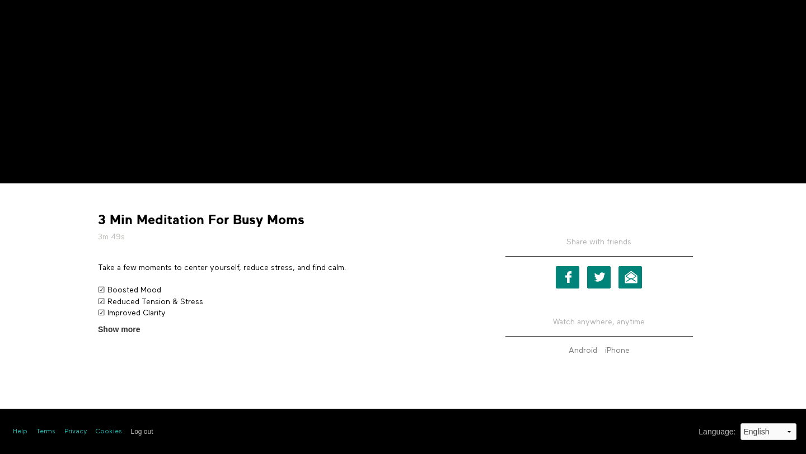
click at [167, 215] on strong "3 Min Meditation For Busy Moms" at bounding box center [201, 220] width 206 height 17
copy div "3 Min Meditation For Busy Moms"
click at [236, 265] on p "Take a few moments to center yourself, reduce stress, and find calm." at bounding box center [285, 267] width 375 height 11
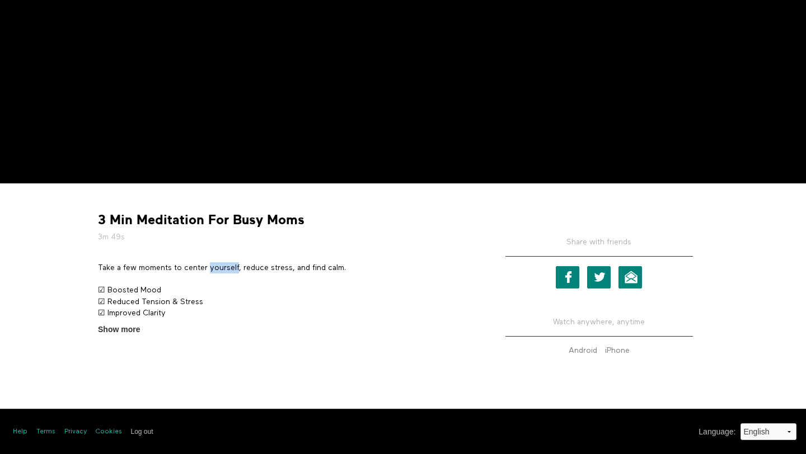
click at [236, 265] on p "Take a few moments to center yourself, reduce stress, and find calm." at bounding box center [285, 267] width 375 height 11
copy div "Take a few moments to center yourself, reduce stress, and find calm."
click at [128, 330] on span "Show more" at bounding box center [119, 330] width 42 height 12
click at [0, 0] on input "Show more Show less" at bounding box center [0, 0] width 0 height 0
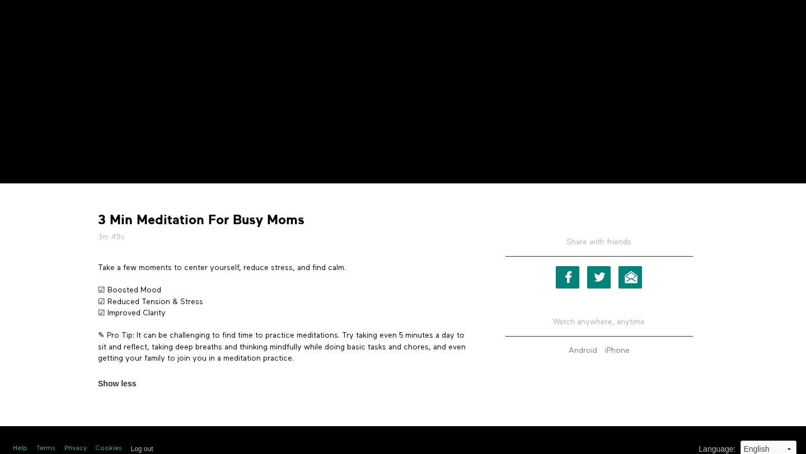
scroll to position [256, 0]
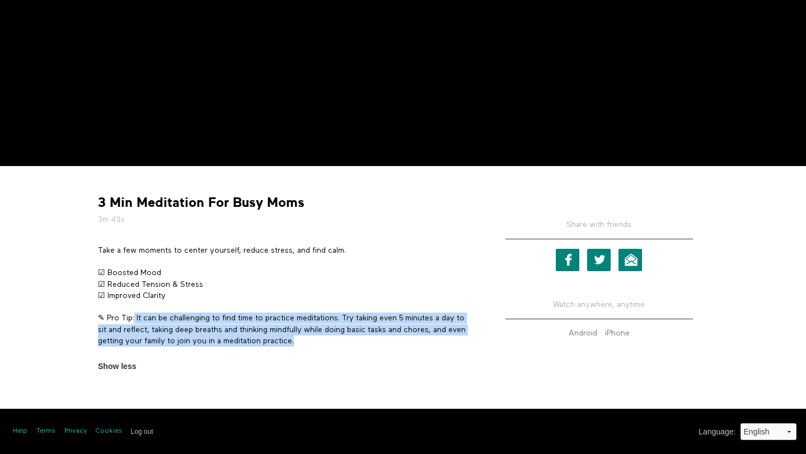
drag, startPoint x: 135, startPoint y: 316, endPoint x: 336, endPoint y: 339, distance: 202.2
click at [336, 339] on p "✎ Pro Tip: It can be challenging to find time to practice meditations. Try taki…" at bounding box center [285, 330] width 375 height 34
copy p "It can be challenging to find time to practice meditations. Try taking even 5 m…"
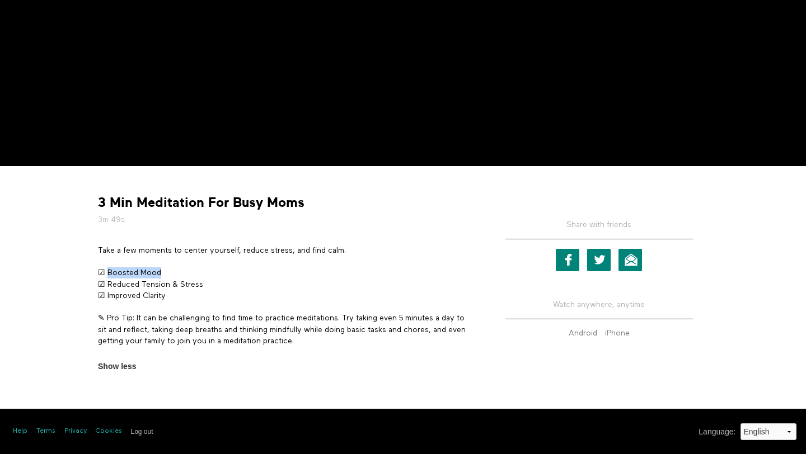
drag, startPoint x: 107, startPoint y: 273, endPoint x: 193, endPoint y: 271, distance: 85.6
click at [193, 271] on p "☑ Boosted Mood ☑ Reduced Tension & Stress ☑ Improved Clarity" at bounding box center [285, 284] width 375 height 34
copy p "Boosted Mood"
drag, startPoint x: 107, startPoint y: 283, endPoint x: 210, endPoint y: 283, distance: 103.0
click at [210, 283] on p "☑ Boosted Mood ☑ Reduced Tension & Stress ☑ Improved Clarity" at bounding box center [285, 284] width 375 height 34
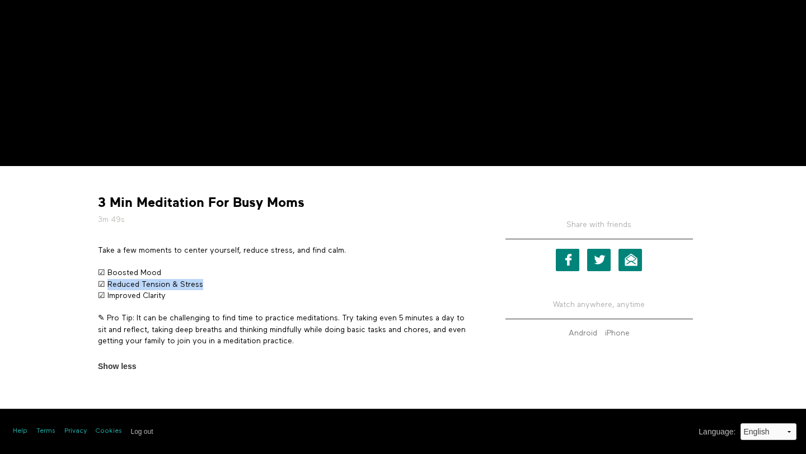
copy p "Reduced Tension & Stress"
drag, startPoint x: 107, startPoint y: 296, endPoint x: 178, endPoint y: 294, distance: 71.1
click at [178, 294] on p "☑ Boosted Mood ☑ Reduced Tension & Stress ☑ Improved Clarity" at bounding box center [285, 284] width 375 height 34
copy p "Improved Clarity"
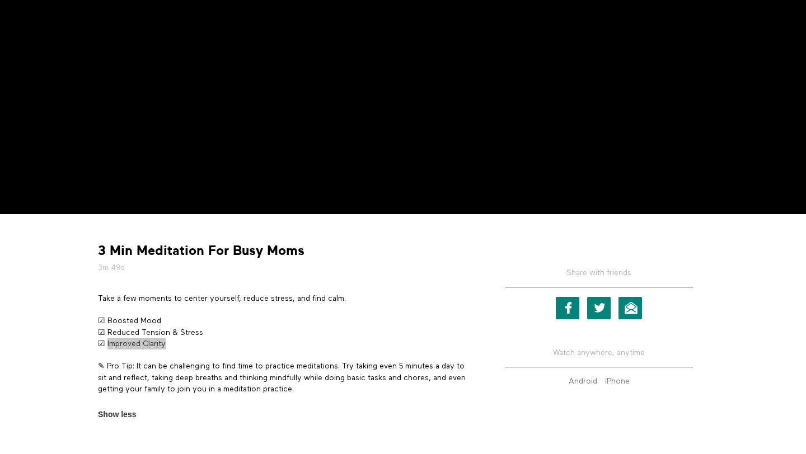
scroll to position [0, 0]
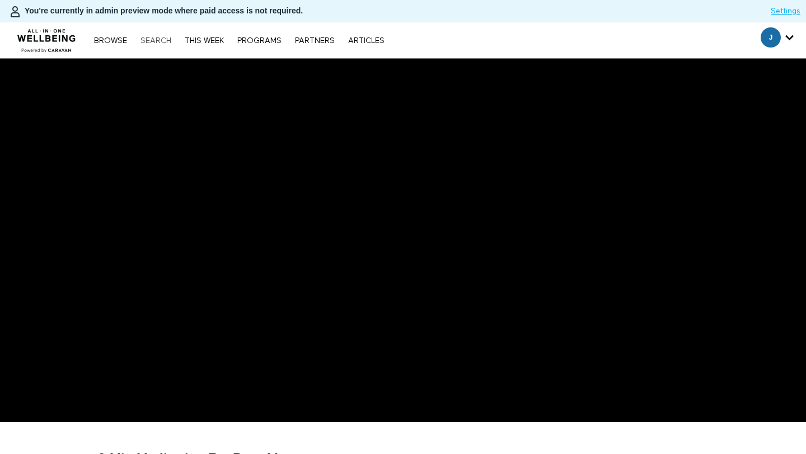
click at [157, 41] on link "Search" at bounding box center [156, 41] width 42 height 8
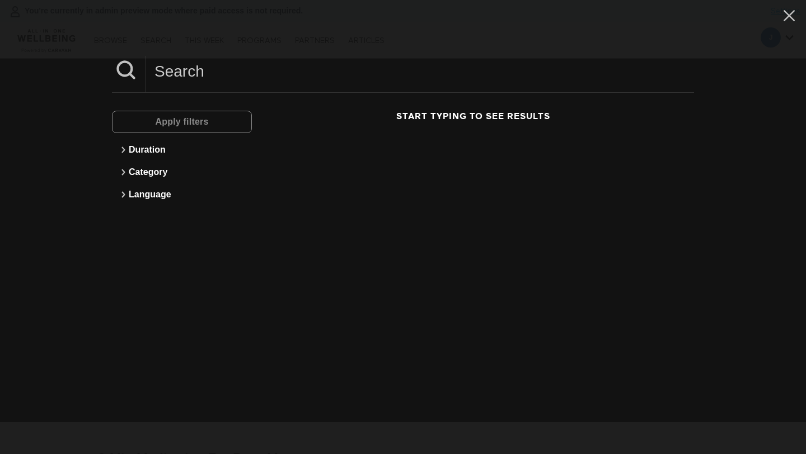
click at [221, 79] on input at bounding box center [420, 71] width 548 height 31
paste input "What Emotional Awareness Feels Like"
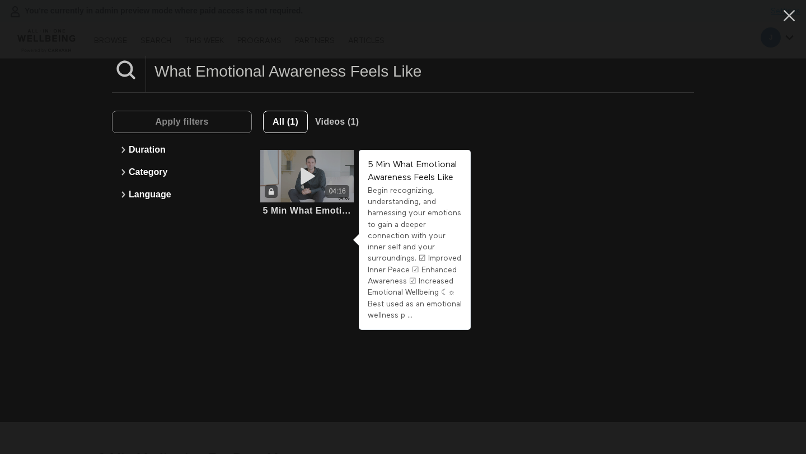
type input "What Emotional Awareness Feels Like"
click at [326, 190] on div "04:16" at bounding box center [337, 191] width 24 height 13
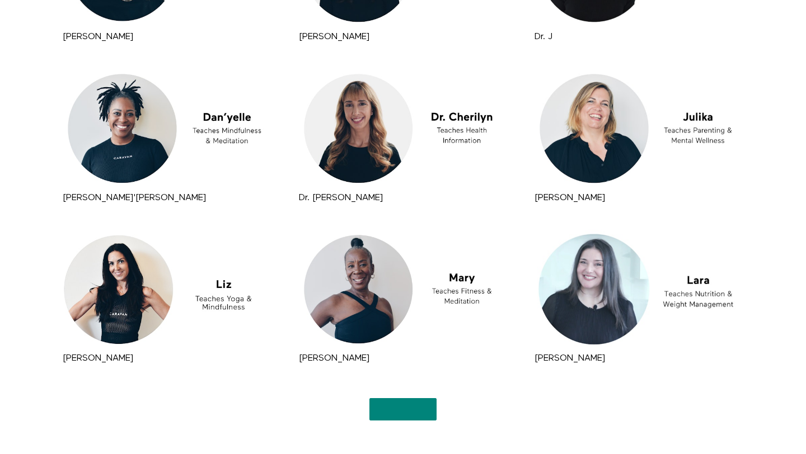
scroll to position [1224, 0]
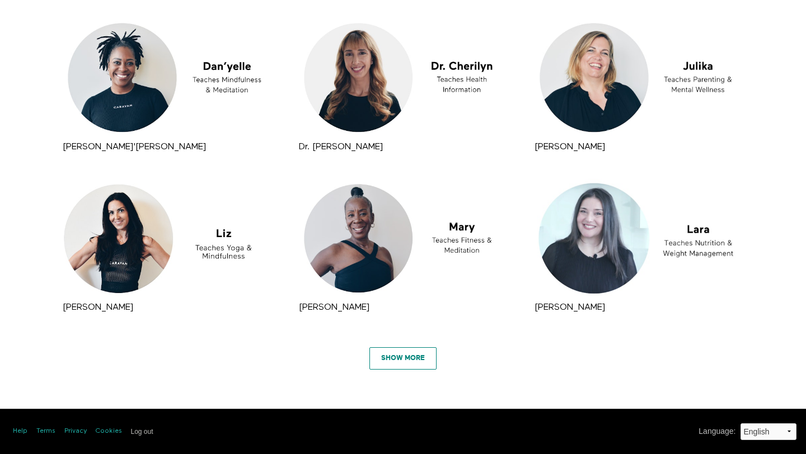
click at [400, 353] on link "Show More" at bounding box center [402, 358] width 67 height 22
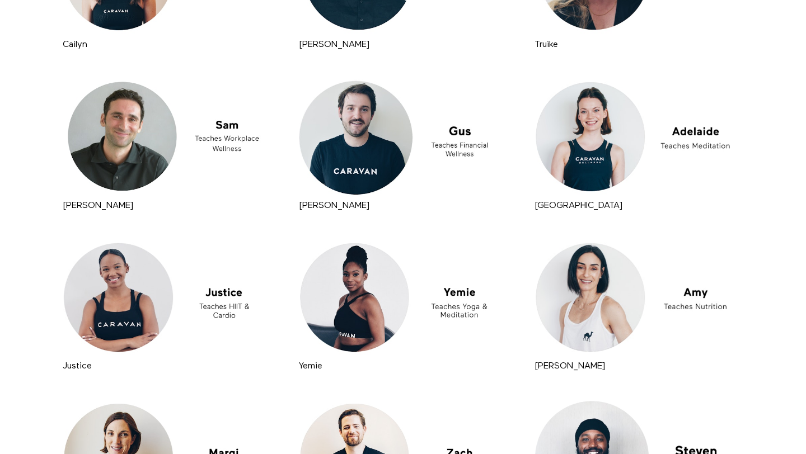
scroll to position [2511, 0]
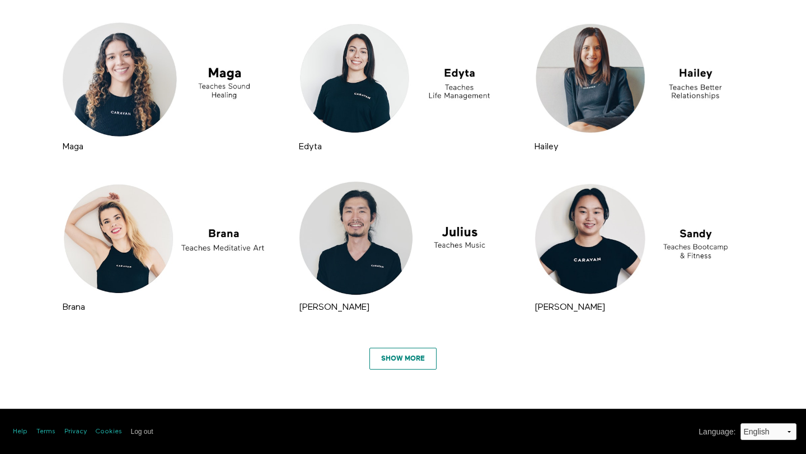
click at [389, 353] on link "Show More" at bounding box center [402, 359] width 67 height 22
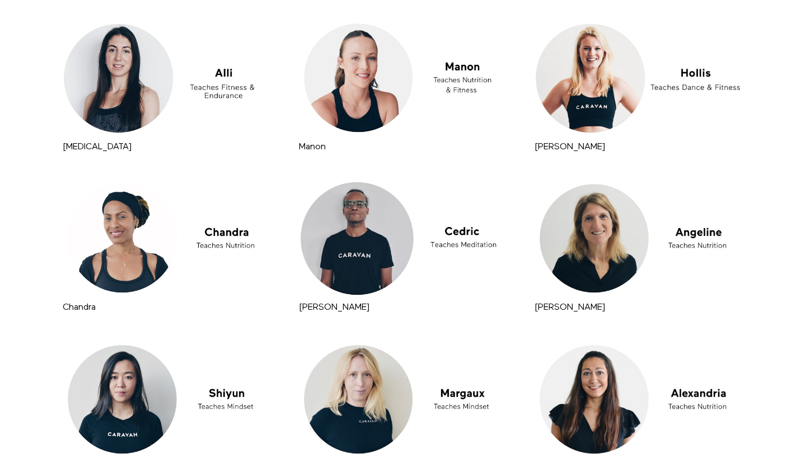
scroll to position [3798, 0]
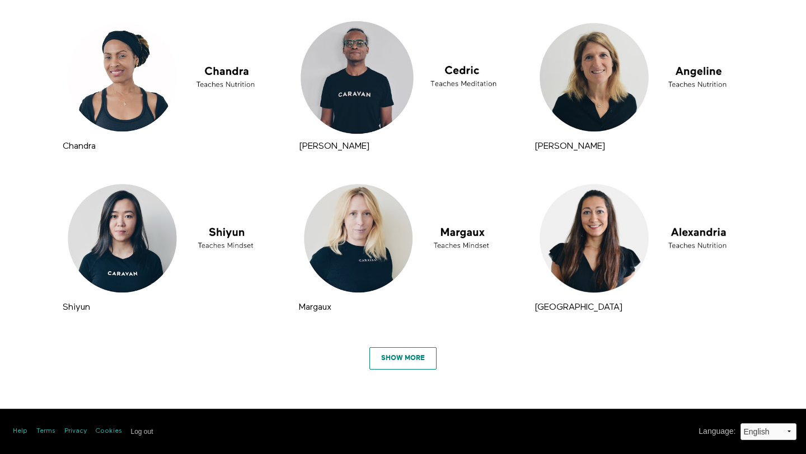
click at [392, 355] on link "Show More" at bounding box center [402, 358] width 67 height 22
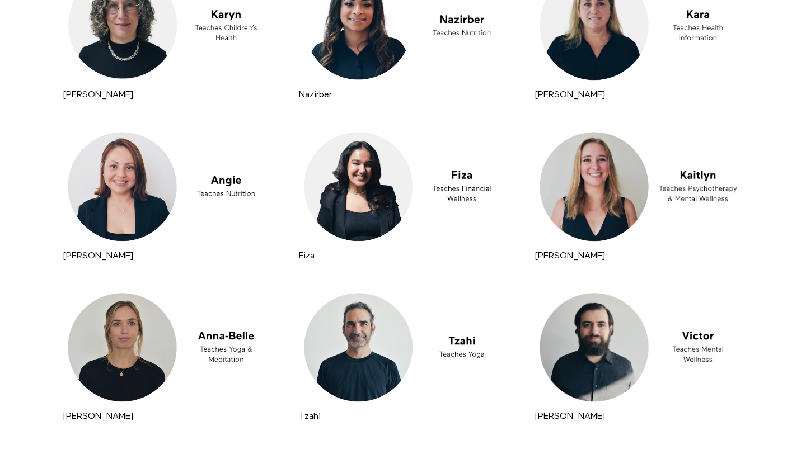
scroll to position [5084, 0]
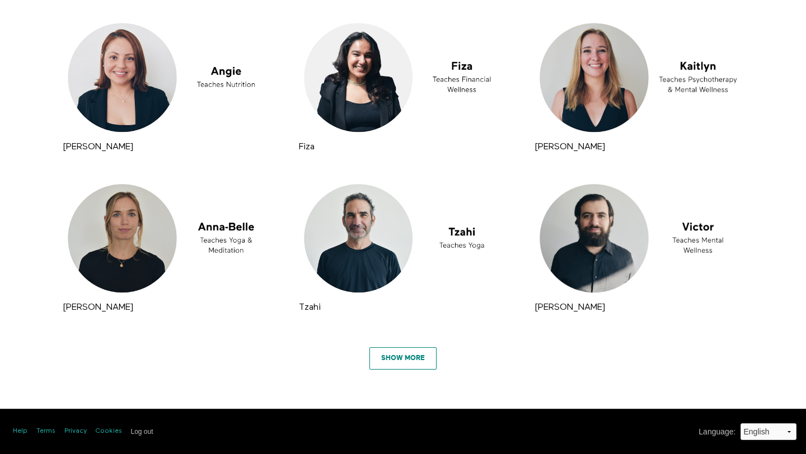
click at [394, 358] on link "Show More" at bounding box center [402, 358] width 67 height 22
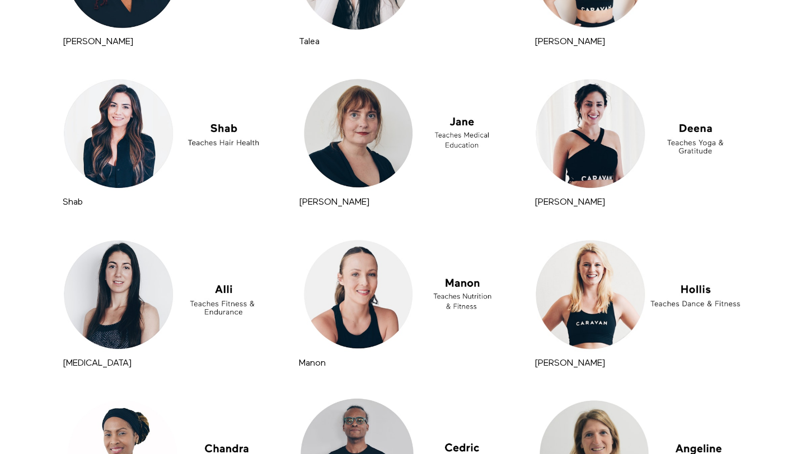
scroll to position [1948, 0]
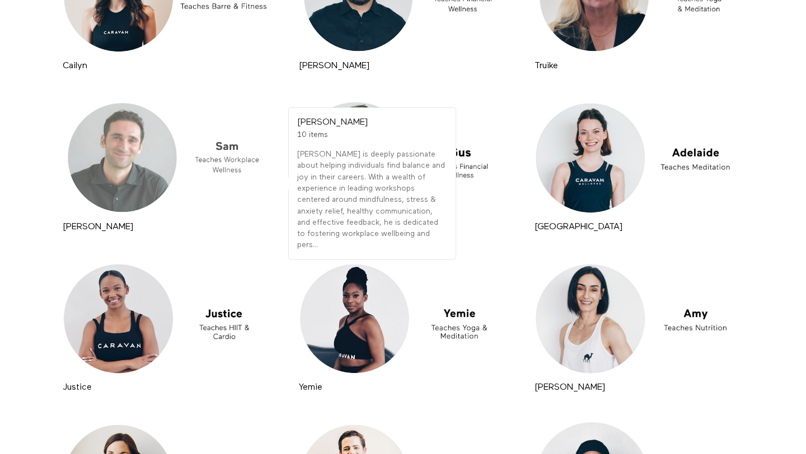
click at [165, 168] on div at bounding box center [167, 157] width 214 height 120
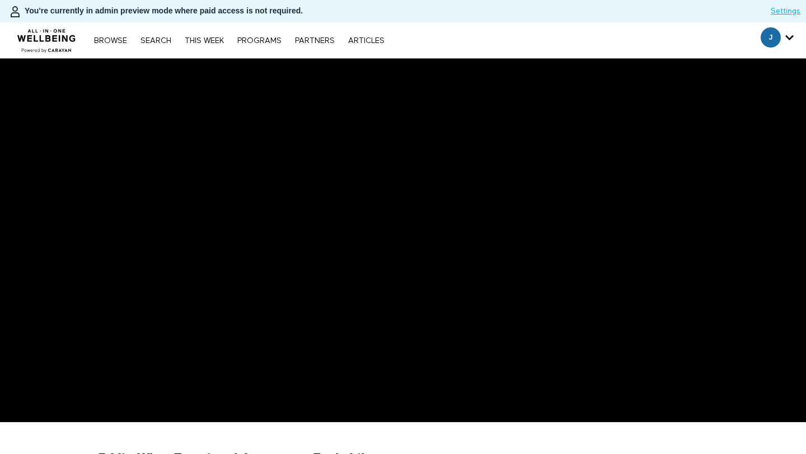
click at [152, 36] on div "Browse Search THIS WEEK PROGRAMS PARTNERS ARTICLES Subscribe Account settings M…" at bounding box center [238, 40] width 301 height 9
click at [156, 43] on link "Search" at bounding box center [156, 41] width 42 height 8
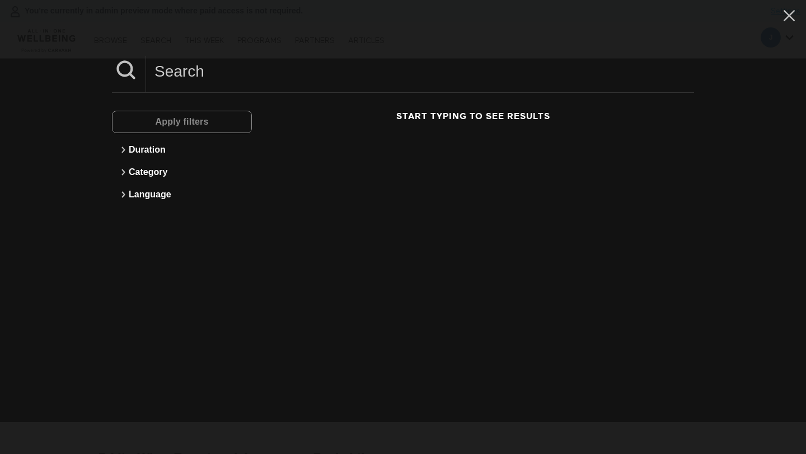
click at [213, 77] on input at bounding box center [420, 71] width 548 height 31
paste input "What Emotional Awareness Feels Like"
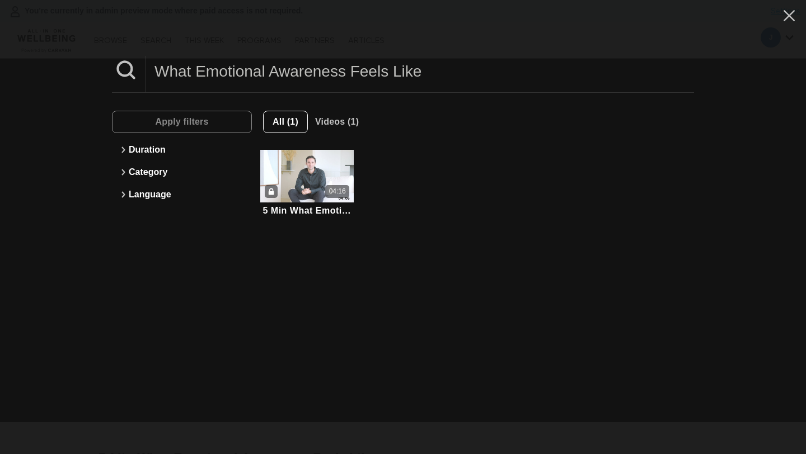
type input "What Emotional Awareness Feels Like"
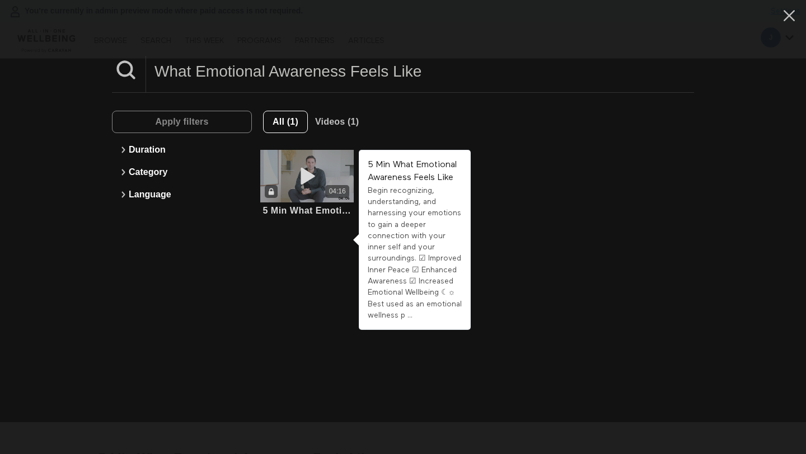
click at [313, 175] on icon at bounding box center [307, 177] width 34 height 20
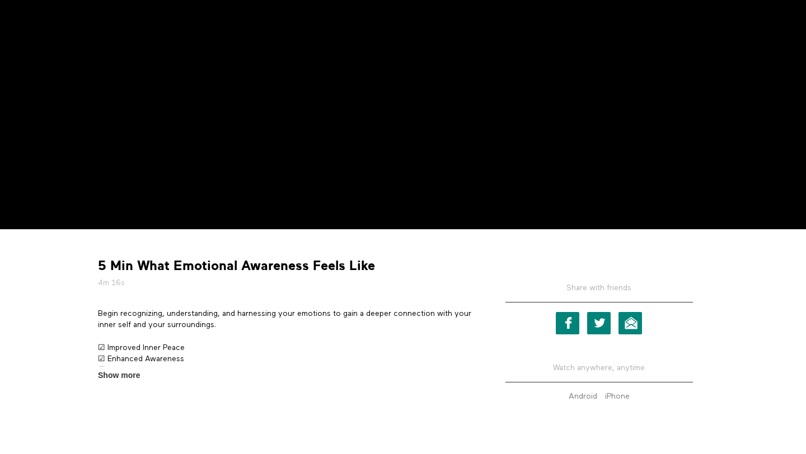
scroll to position [238, 0]
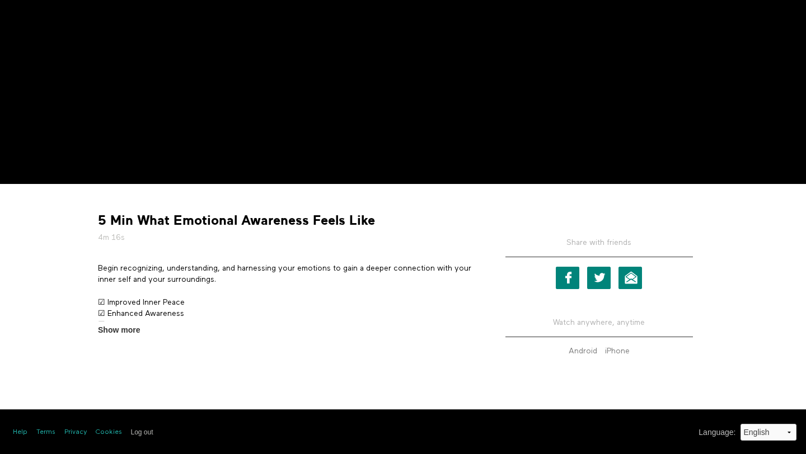
click at [210, 263] on p "Begin recognizing, understanding, and harnessing your emotions to gain a deeper…" at bounding box center [285, 274] width 375 height 23
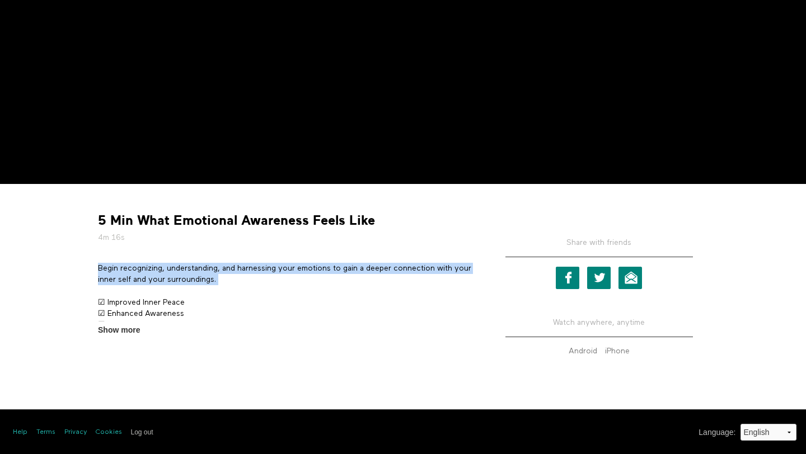
click at [210, 263] on p "Begin recognizing, understanding, and harnessing your emotions to gain a deeper…" at bounding box center [285, 274] width 375 height 23
copy div "Begin recognizing, understanding, and harnessing your emotions to gain a deeper…"
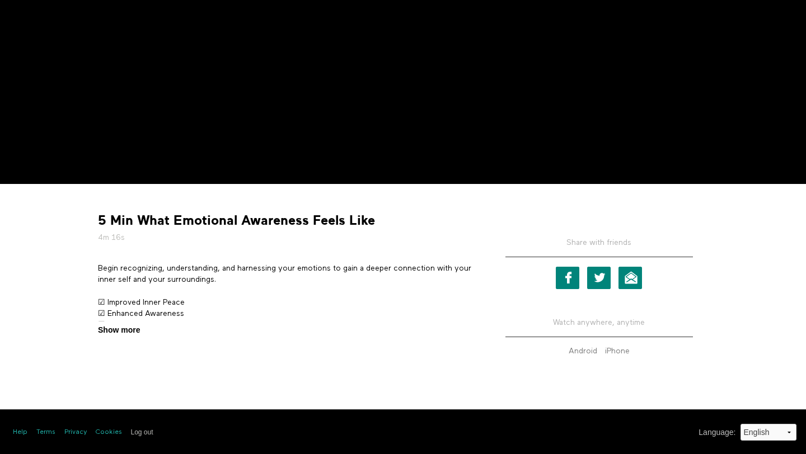
click at [119, 329] on span "Show more" at bounding box center [119, 331] width 42 height 12
click at [0, 0] on input "Show more Show less" at bounding box center [0, 0] width 0 height 0
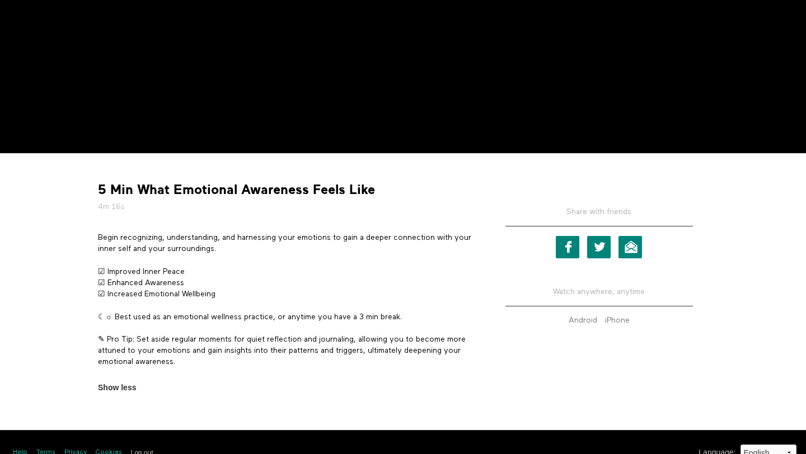
scroll to position [289, 0]
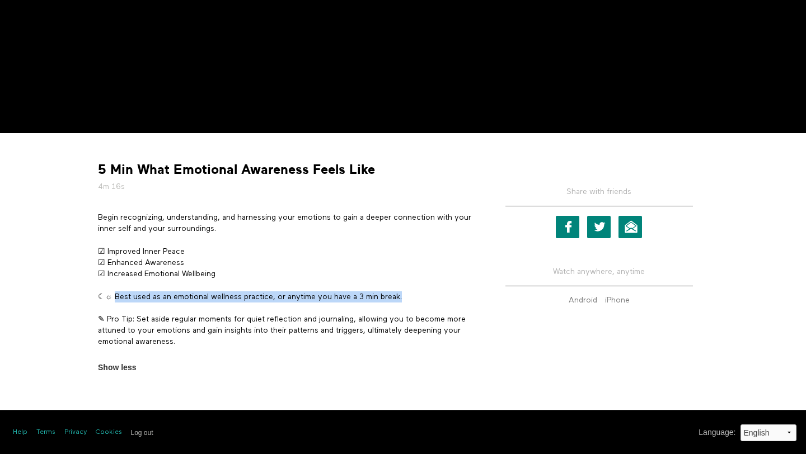
drag, startPoint x: 111, startPoint y: 296, endPoint x: 407, endPoint y: 298, distance: 296.0
click at [407, 298] on p "☾☼ Best used as an emotional wellness practice, or anytime you have a 3 min bre…" at bounding box center [285, 297] width 375 height 11
copy p "Best used as an emotional wellness practice, or anytime you have a 3 min break."
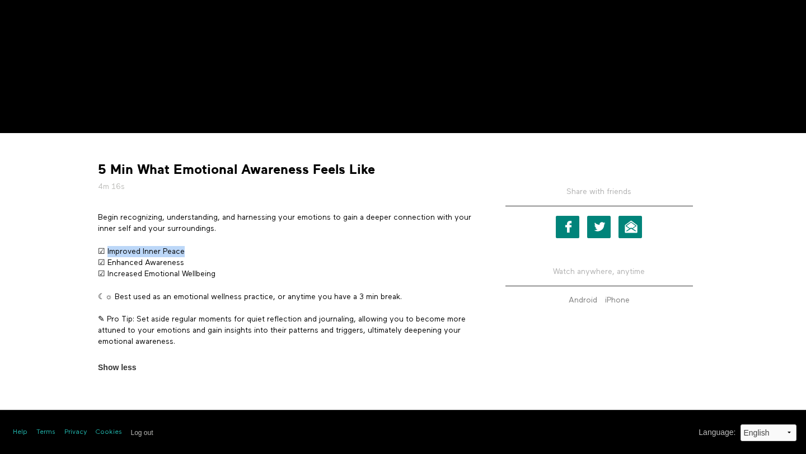
drag, startPoint x: 107, startPoint y: 251, endPoint x: 196, endPoint y: 248, distance: 89.0
click at [196, 248] on p "☑ Improved Inner Peace ☑ Enhanced Awareness ☑ Increased Emotional Wellbeing" at bounding box center [285, 263] width 375 height 34
copy p "Improved Inner Peace"
drag, startPoint x: 107, startPoint y: 264, endPoint x: 203, endPoint y: 264, distance: 95.7
click at [203, 264] on p "☑ Improved Inner Peace ☑ Enhanced Awareness ☑ Increased Emotional Wellbeing" at bounding box center [285, 263] width 375 height 34
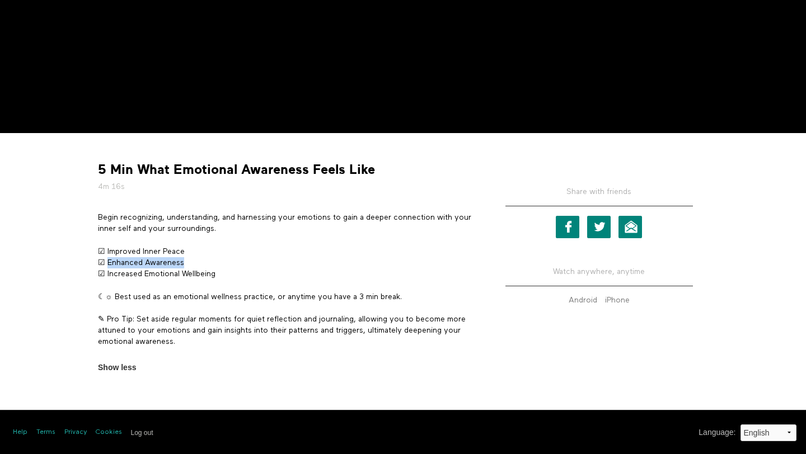
copy p "Enhanced Awareness"
drag, startPoint x: 106, startPoint y: 275, endPoint x: 292, endPoint y: 279, distance: 185.2
click at [292, 279] on p "☑ Improved Inner Peace ☑ Enhanced Awareness ☑ Increased Emotional Wellbeing" at bounding box center [285, 263] width 375 height 34
copy p "Increased Emotional Wellbeing"
drag, startPoint x: 107, startPoint y: 261, endPoint x: 191, endPoint y: 251, distance: 85.1
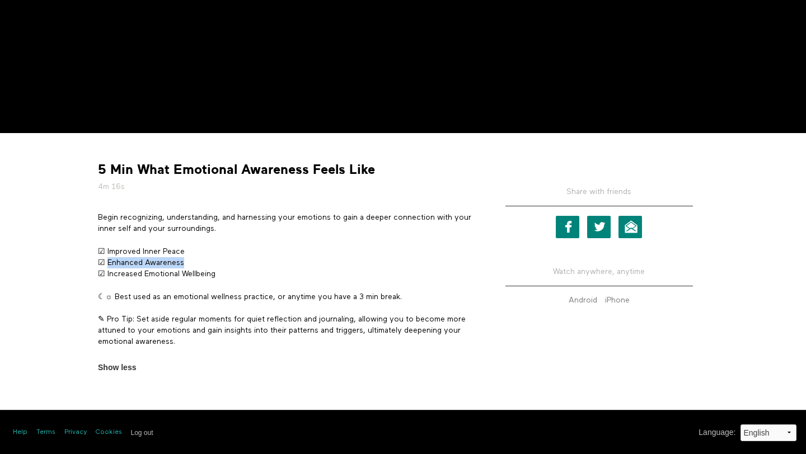
click at [190, 261] on p "☑ Improved Inner Peace ☑ Enhanced Awareness ☑ Increased Emotional Wellbeing" at bounding box center [285, 263] width 375 height 34
copy p "Enhanced Awareness"
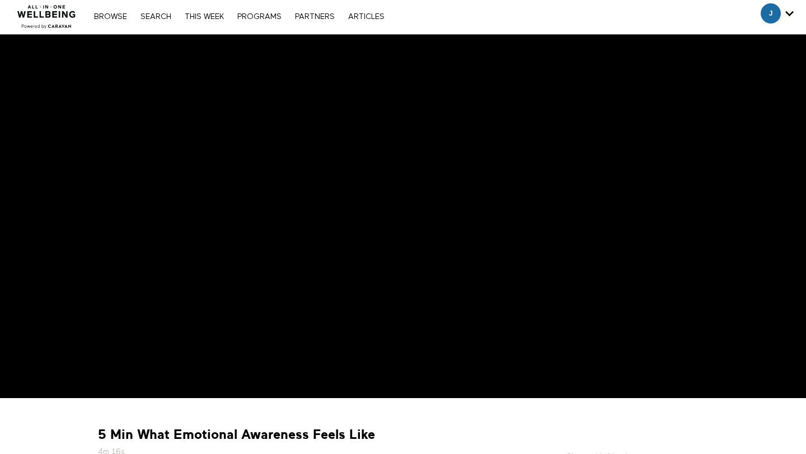
scroll to position [26, 0]
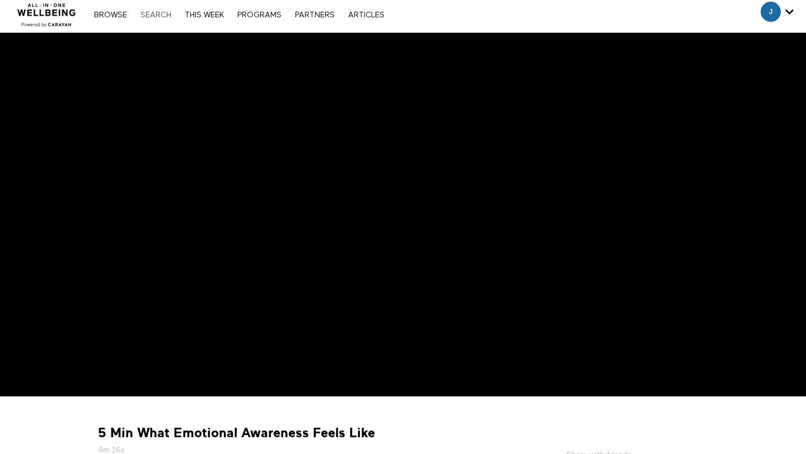
click at [152, 18] on link "Search" at bounding box center [156, 15] width 42 height 8
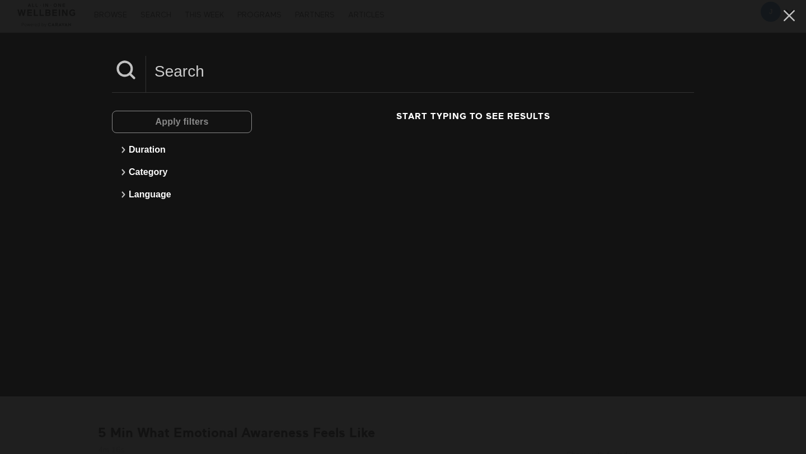
click at [204, 71] on input at bounding box center [420, 71] width 548 height 31
paste input "The Importance Of Community For Wellbeing"
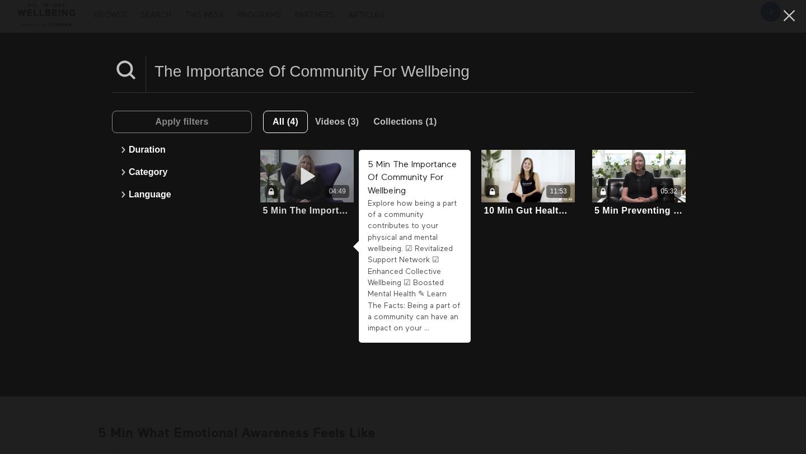
type input "The Importance Of Community For Wellbeing"
click at [320, 187] on div "04:49" at bounding box center [306, 191] width 93 height 13
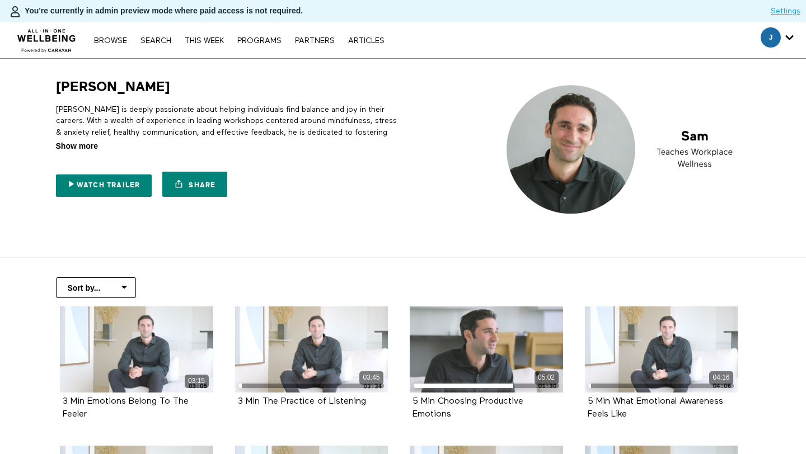
click at [77, 145] on span "Show more" at bounding box center [77, 146] width 42 height 12
click at [0, 0] on input "Show more Show less" at bounding box center [0, 0] width 0 height 0
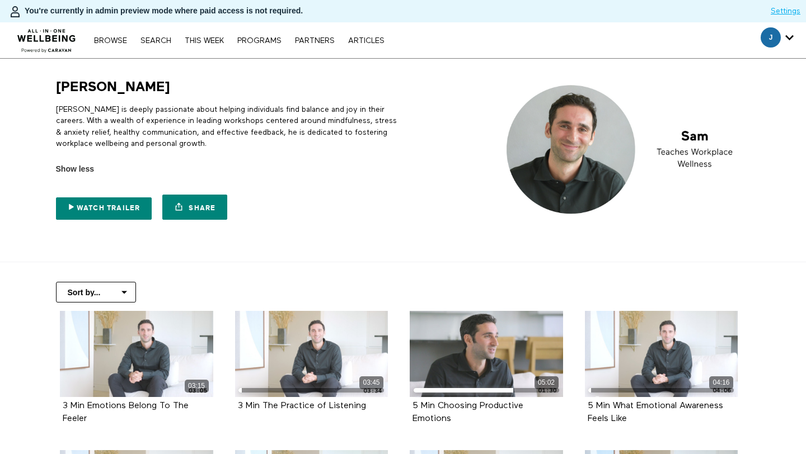
click at [123, 109] on p "Sam is deeply passionate about helping individuals find balance and joy in thei…" at bounding box center [227, 126] width 343 height 45
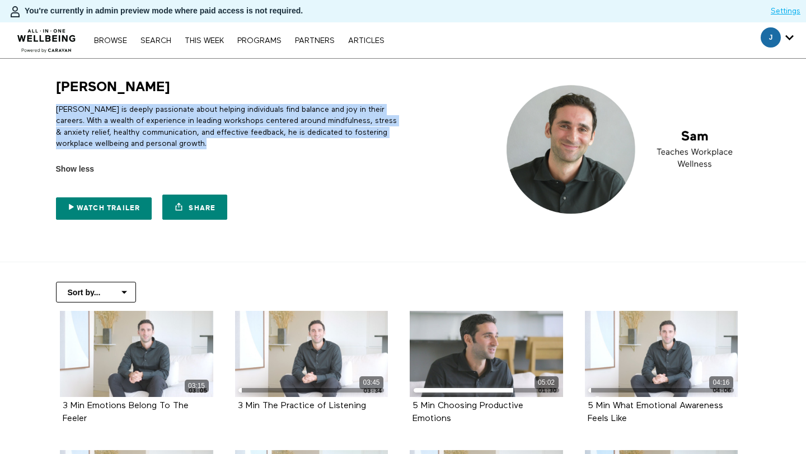
click at [123, 109] on p "Sam is deeply passionate about helping individuals find balance and joy in thei…" at bounding box center [227, 126] width 343 height 45
copy div "Sam is deeply passionate about helping individuals find balance and joy in thei…"
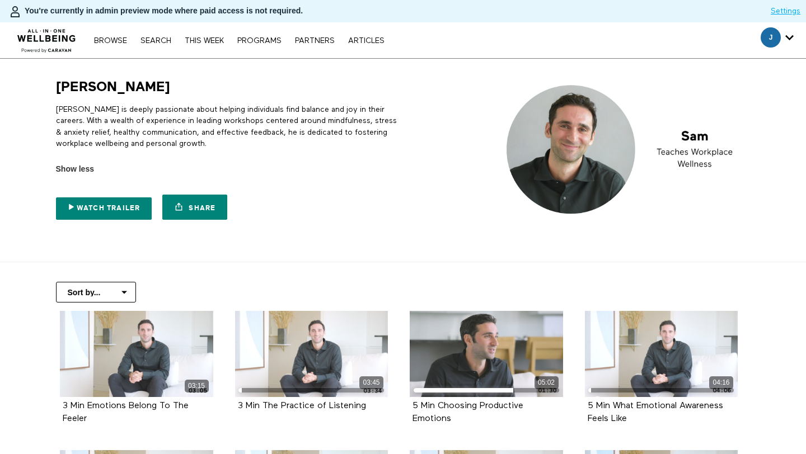
click at [149, 110] on p "Sam is deeply passionate about helping individuals find balance and joy in thei…" at bounding box center [227, 126] width 343 height 45
click at [145, 111] on p "Sam is deeply passionate about helping individuals find balance and joy in thei…" at bounding box center [227, 126] width 343 height 45
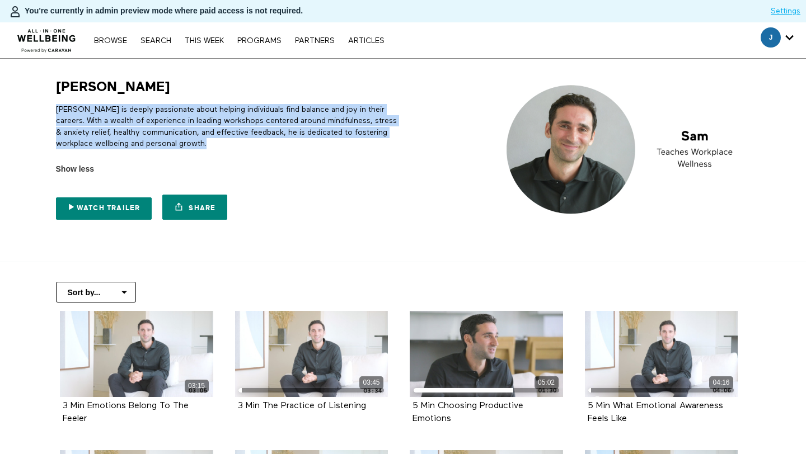
click at [145, 111] on p "Sam is deeply passionate about helping individuals find balance and joy in thei…" at bounding box center [227, 126] width 343 height 45
copy div "Sam is deeply passionate about helping individuals find balance and joy in thei…"
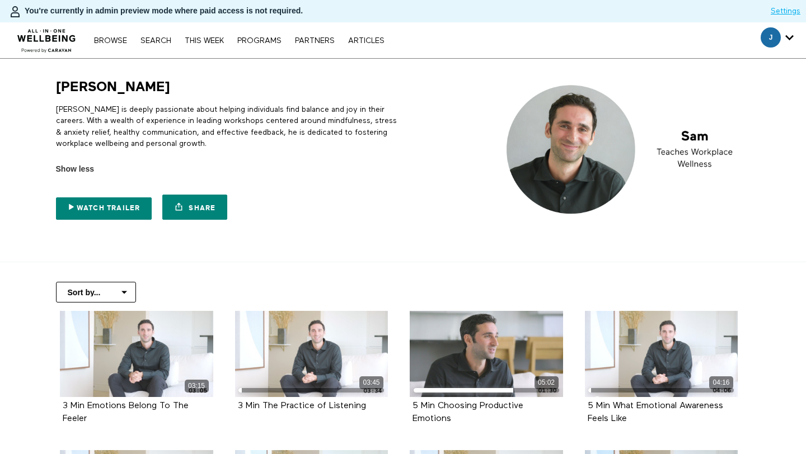
click at [80, 182] on div "Watch Trailer Share Share with your friends https://app.allinonewellbeing.com/s…" at bounding box center [227, 200] width 343 height 50
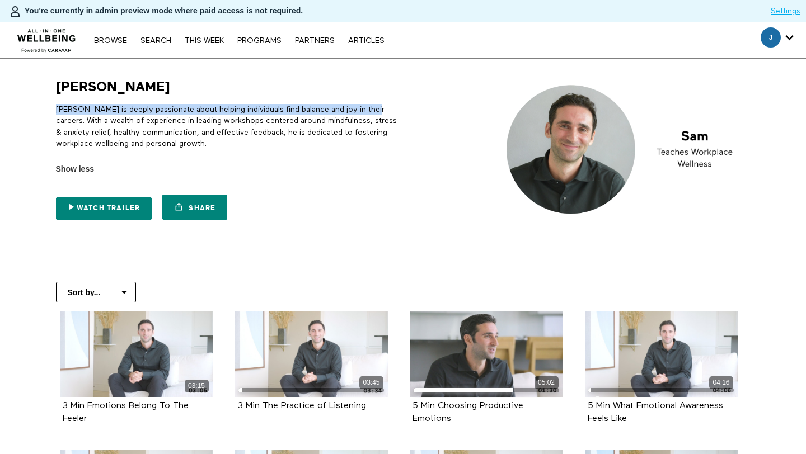
drag, startPoint x: 375, startPoint y: 109, endPoint x: 40, endPoint y: 108, distance: 335.7
click at [40, 108] on section "Sam Sam is deeply passionate about helping individuals find balance and joy in …" at bounding box center [403, 161] width 806 height 204
copy p "Sam is deeply passionate about helping individuals find balance and joy in thei…"
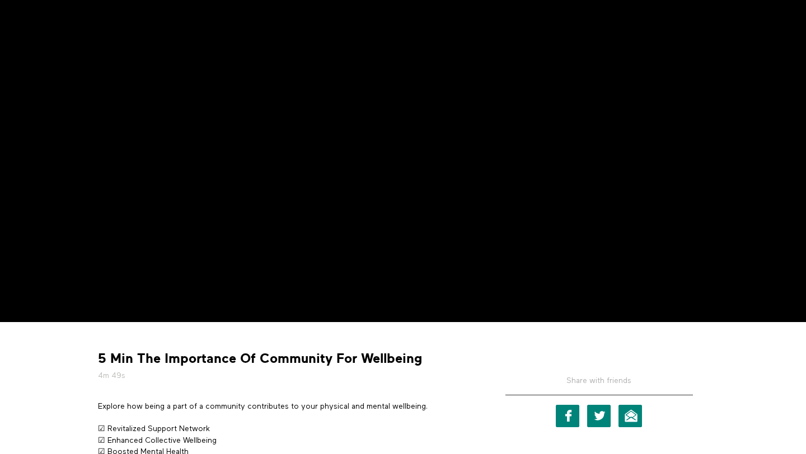
scroll to position [111, 0]
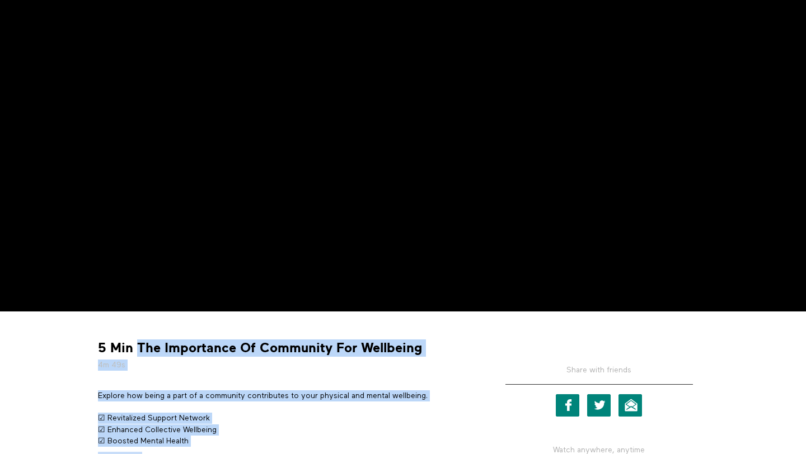
drag, startPoint x: 137, startPoint y: 346, endPoint x: 488, endPoint y: 346, distance: 351.4
click at [488, 346] on div "5 Min The Importance Of Community For Wellbeing 4m 49s Explore how being a part…" at bounding box center [403, 410] width 627 height 181
copy div "The Importance Of Community For Wellbeing 4m 49s Explore how being a part of a …"
click at [417, 346] on strong "5 Min The Importance Of Community For Wellbeing" at bounding box center [260, 348] width 324 height 17
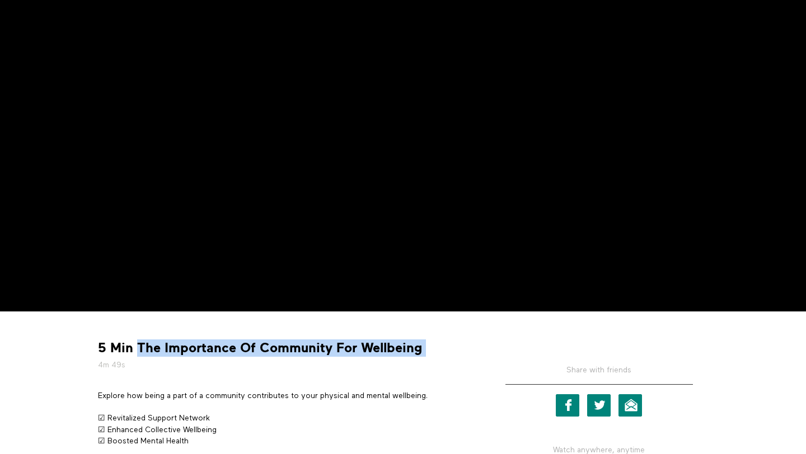
drag, startPoint x: 422, startPoint y: 350, endPoint x: 137, endPoint y: 350, distance: 284.8
click at [137, 350] on div "5 Min The Importance Of Community For Wellbeing 4m 49s" at bounding box center [285, 355] width 383 height 31
copy div "The Importance Of Community For Wellbeing"
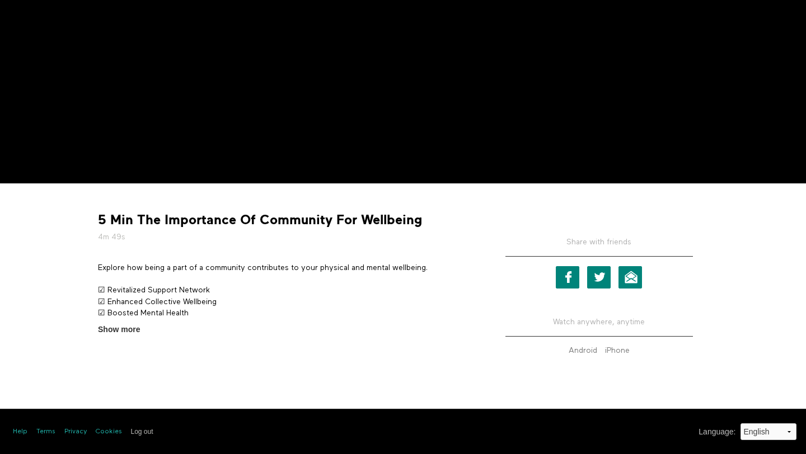
click at [152, 264] on p "Explore how being a part of a community contributes to your physical and mental…" at bounding box center [285, 267] width 375 height 11
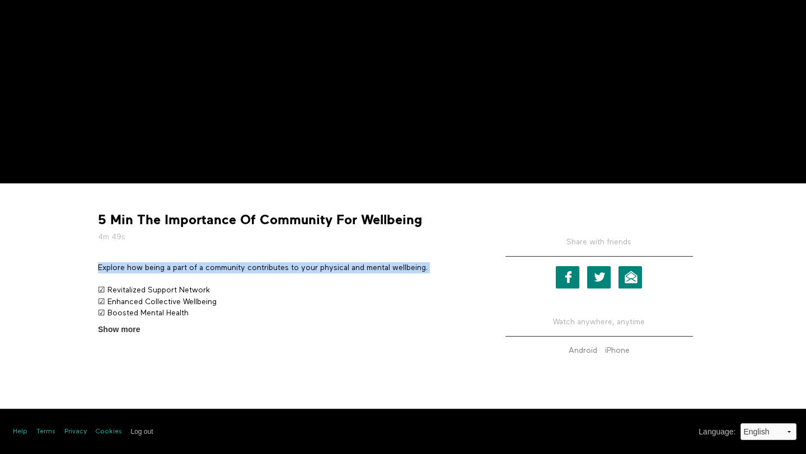
click at [152, 264] on p "Explore how being a part of a community contributes to your physical and mental…" at bounding box center [285, 267] width 375 height 11
copy div "Explore how being a part of a community contributes to your physical and mental…"
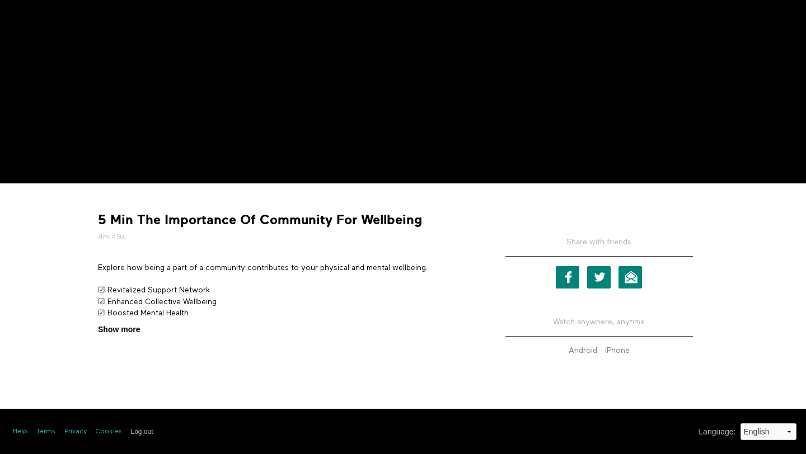
click at [124, 328] on span "Show more" at bounding box center [119, 330] width 42 height 12
click at [0, 0] on input "Show more Show less" at bounding box center [0, 0] width 0 height 0
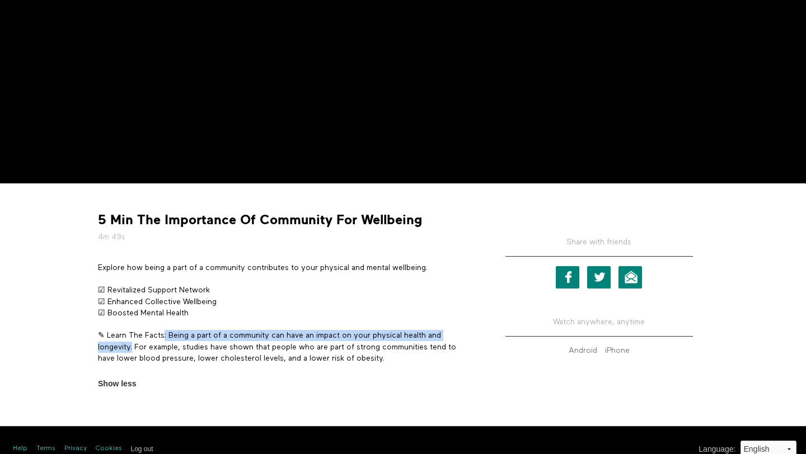
drag, startPoint x: 168, startPoint y: 332, endPoint x: 133, endPoint y: 347, distance: 38.7
click at [133, 347] on p "✎ Learn The Facts: Being a part of a community can have an impact on your physi…" at bounding box center [285, 347] width 375 height 34
copy p ": Being a part of a community can have an impact on your physical health and lo…"
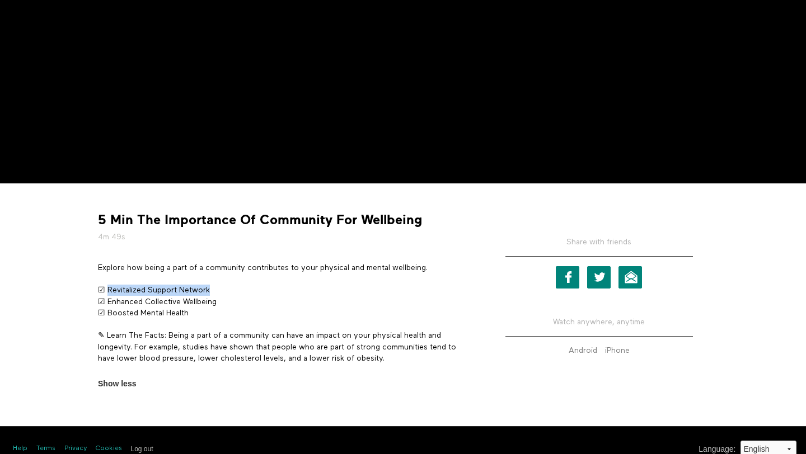
drag, startPoint x: 107, startPoint y: 290, endPoint x: 233, endPoint y: 294, distance: 125.9
click at [233, 294] on p "☑ Revitalized Support Network ☑ Enhanced Collective Wellbeing ☑ Boosted Mental …" at bounding box center [285, 302] width 375 height 34
copy p "Revitalized Support Network"
drag, startPoint x: 108, startPoint y: 301, endPoint x: 252, endPoint y: 301, distance: 144.4
click at [252, 301] on p "☑ Revitalized Support Network ☑ Enhanced Collective Wellbeing ☑ Boosted Mental …" at bounding box center [285, 302] width 375 height 34
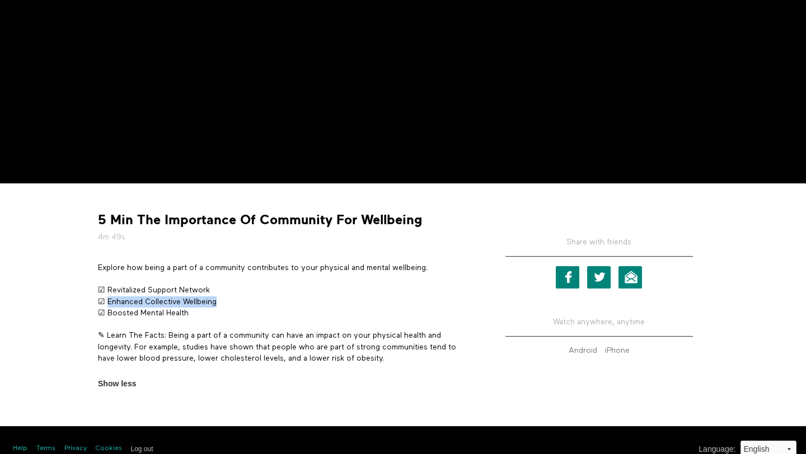
copy p "Enhanced Collective Wellbeing"
drag, startPoint x: 107, startPoint y: 312, endPoint x: 212, endPoint y: 312, distance: 105.2
click at [212, 312] on p "☑ Revitalized Support Network ☑ Enhanced Collective Wellbeing ☑ Boosted Mental …" at bounding box center [285, 302] width 375 height 34
copy p "Boosted Mental Health"
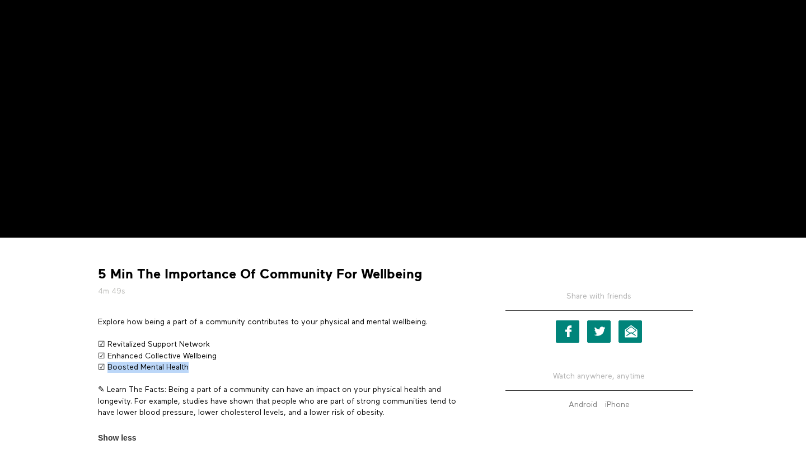
scroll to position [0, 0]
